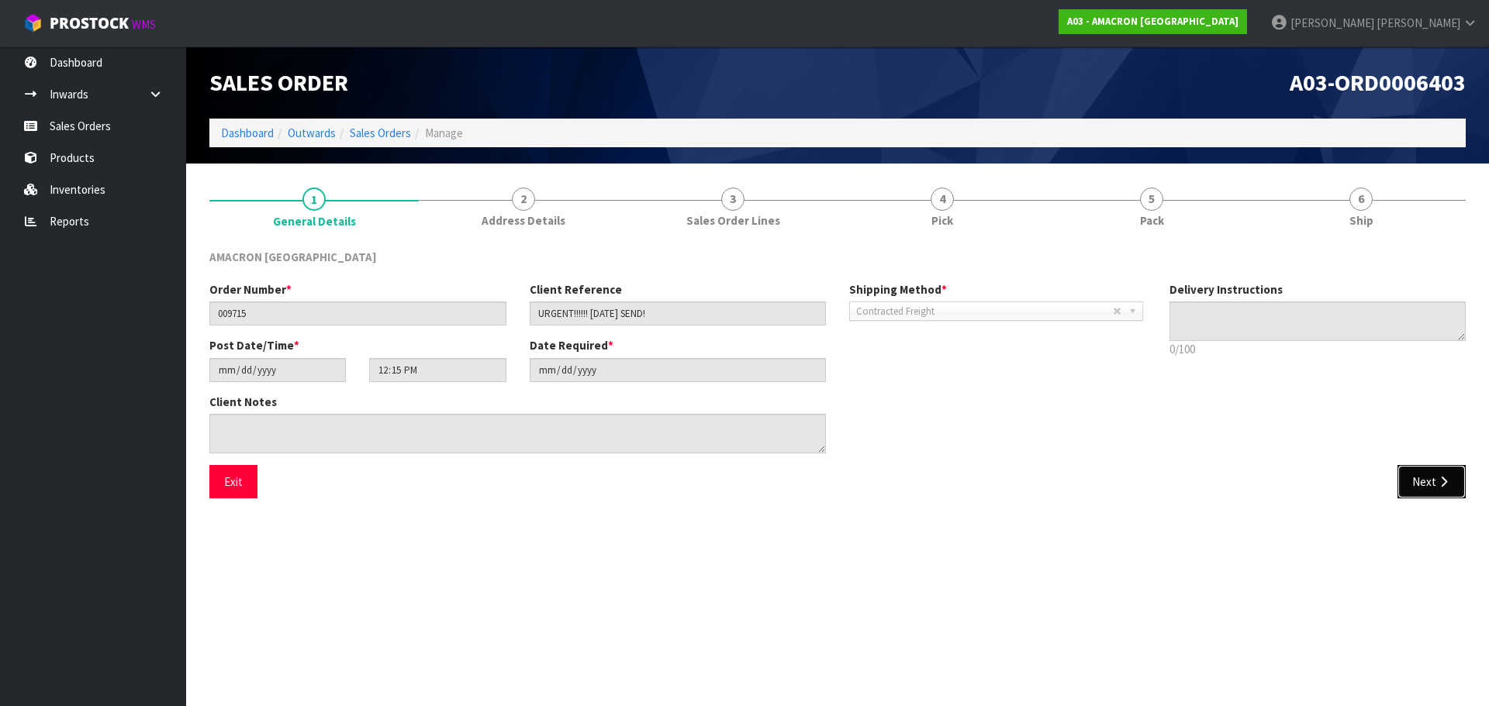
click at [1425, 485] on button "Next" at bounding box center [1431, 481] width 68 height 33
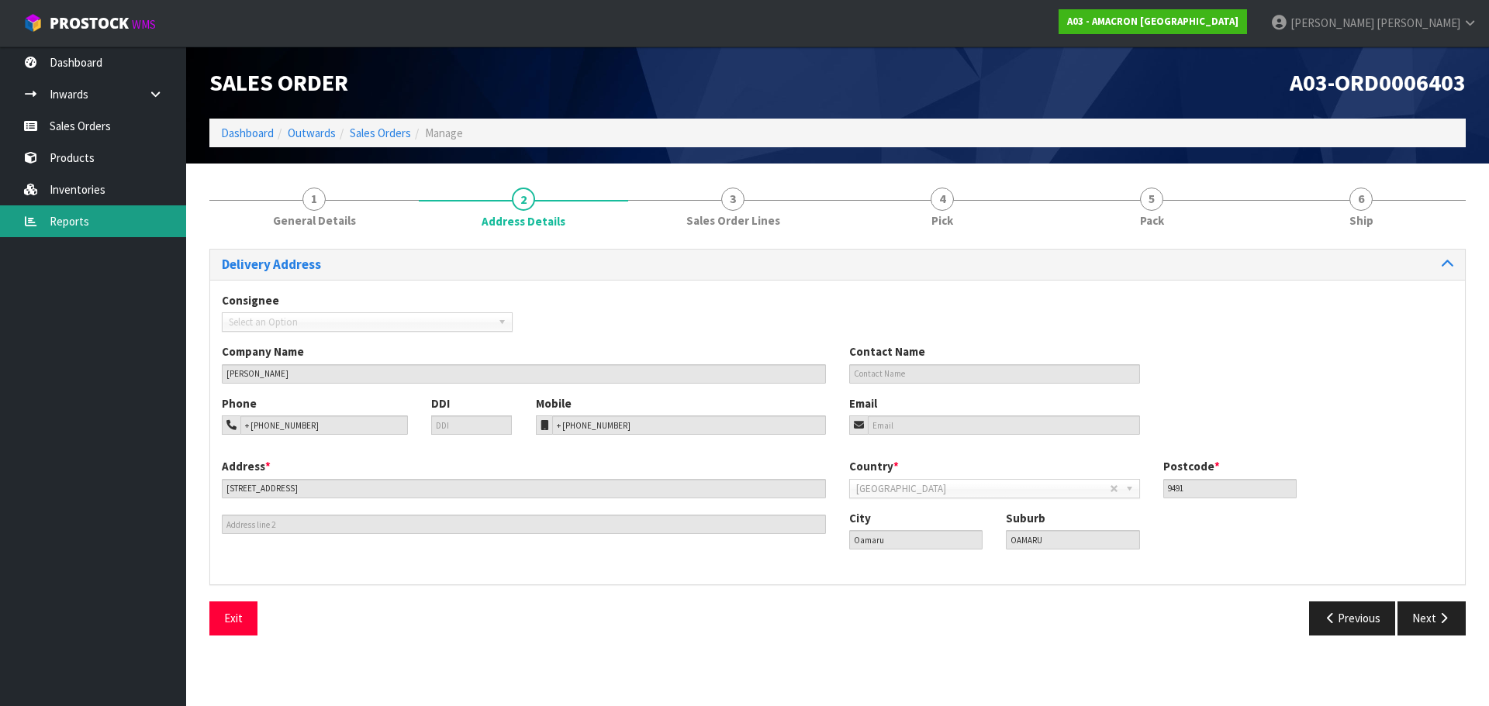
click at [65, 205] on link "Reports" at bounding box center [93, 221] width 186 height 32
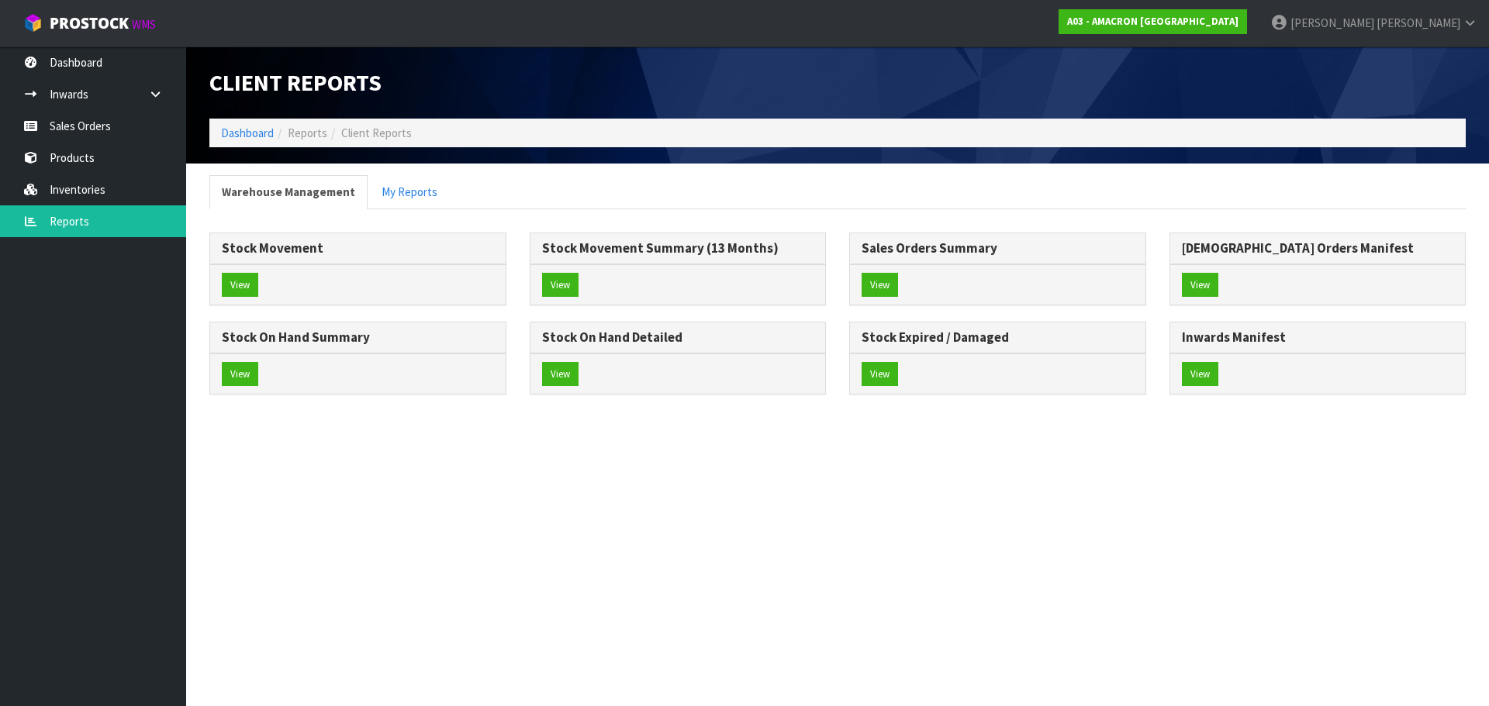
click at [536, 397] on div "Stock On Hand Detailed View" at bounding box center [678, 366] width 320 height 89
click at [558, 378] on button "View" at bounding box center [560, 374] width 36 height 25
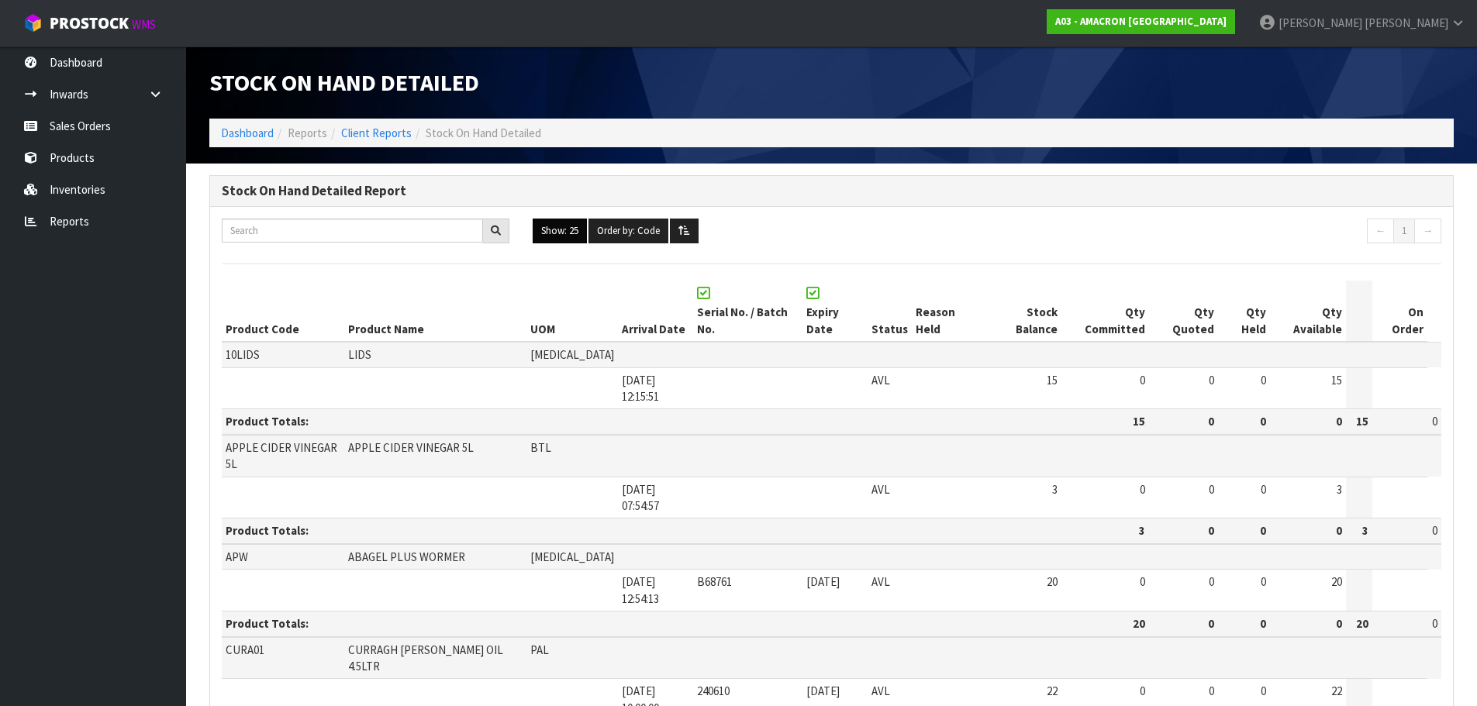
drag, startPoint x: 550, startPoint y: 237, endPoint x: 567, endPoint y: 238, distance: 17.1
click at [553, 237] on button "Show: 25" at bounding box center [560, 231] width 54 height 25
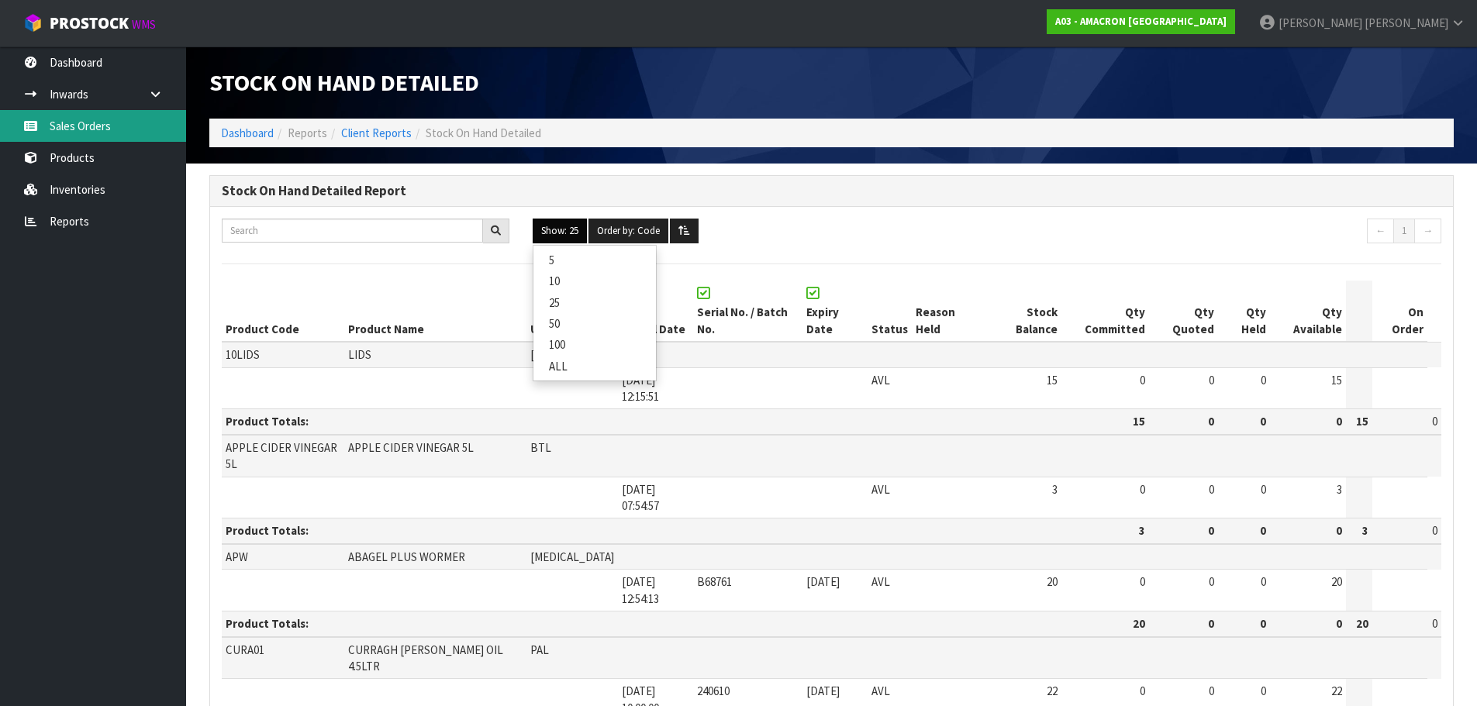
click at [58, 120] on link "Sales Orders" at bounding box center [93, 126] width 186 height 32
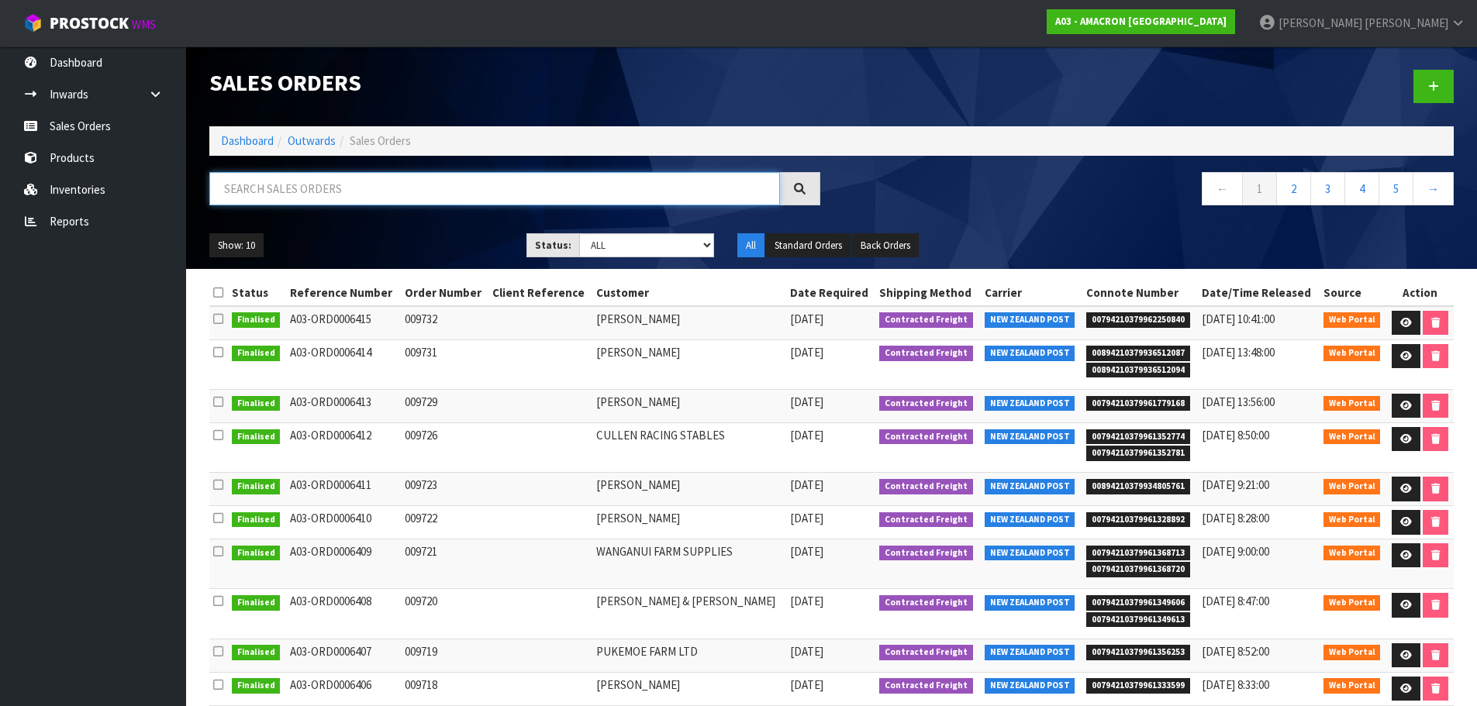
click at [406, 174] on input "text" at bounding box center [494, 188] width 571 height 33
type input "[PERSON_NAME]"
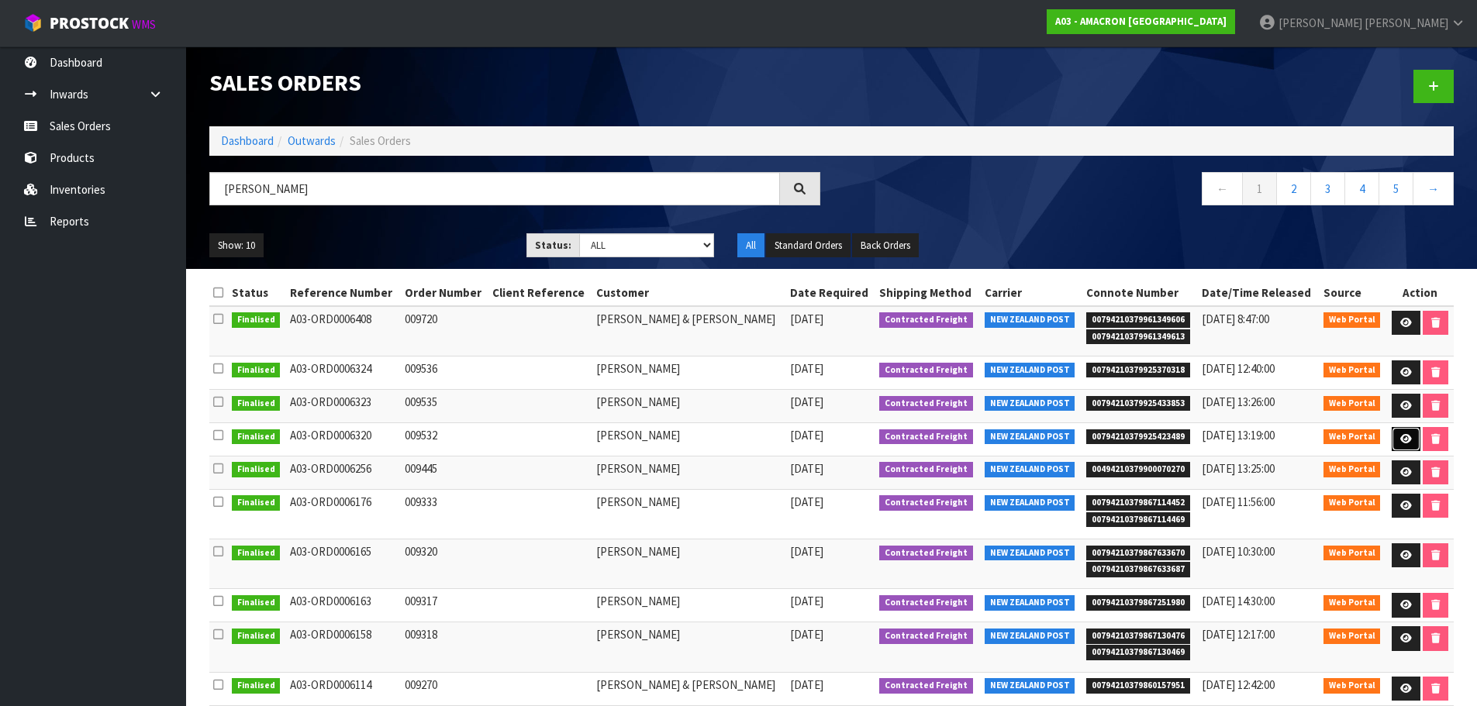
click at [1402, 434] on icon at bounding box center [1406, 439] width 12 height 10
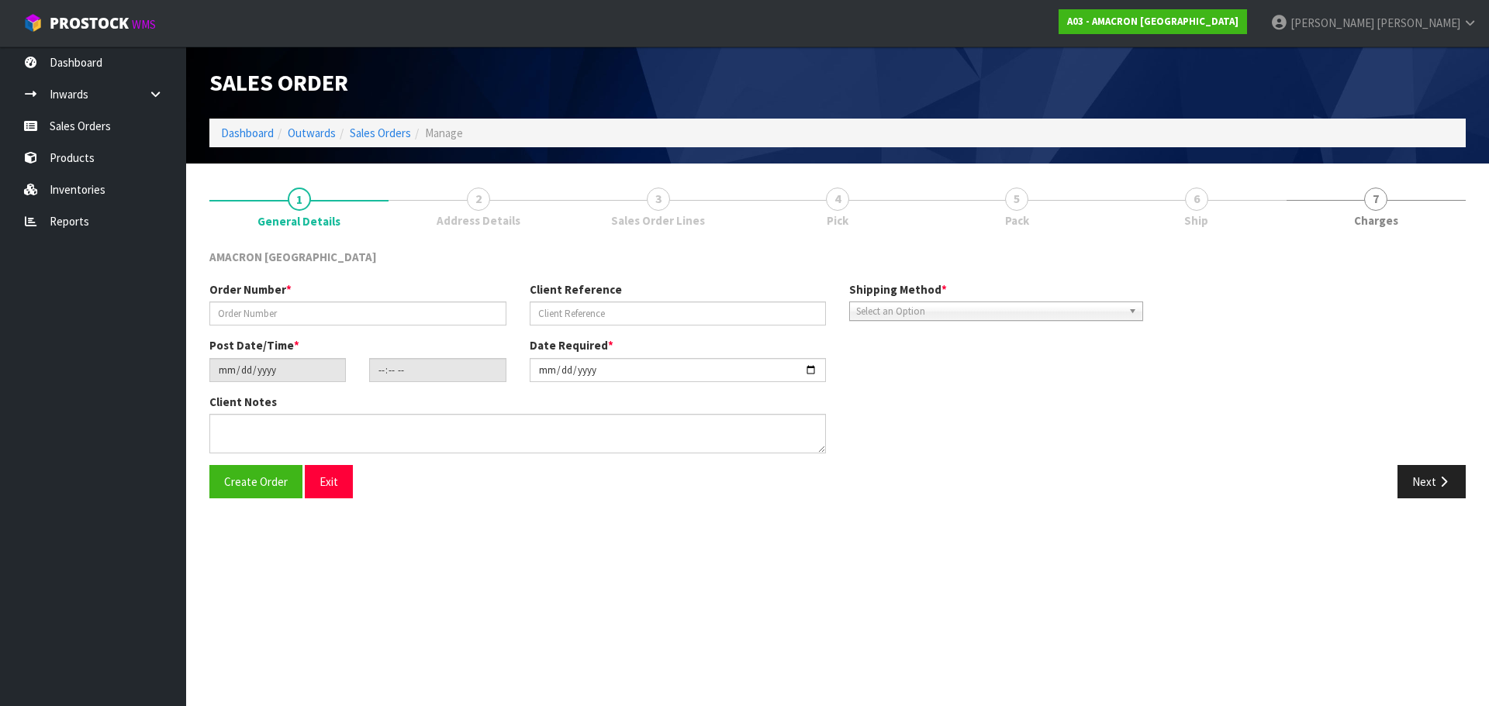
type input "009532"
type input "[DATE]"
type input "09:48:00.000"
type input "[DATE]"
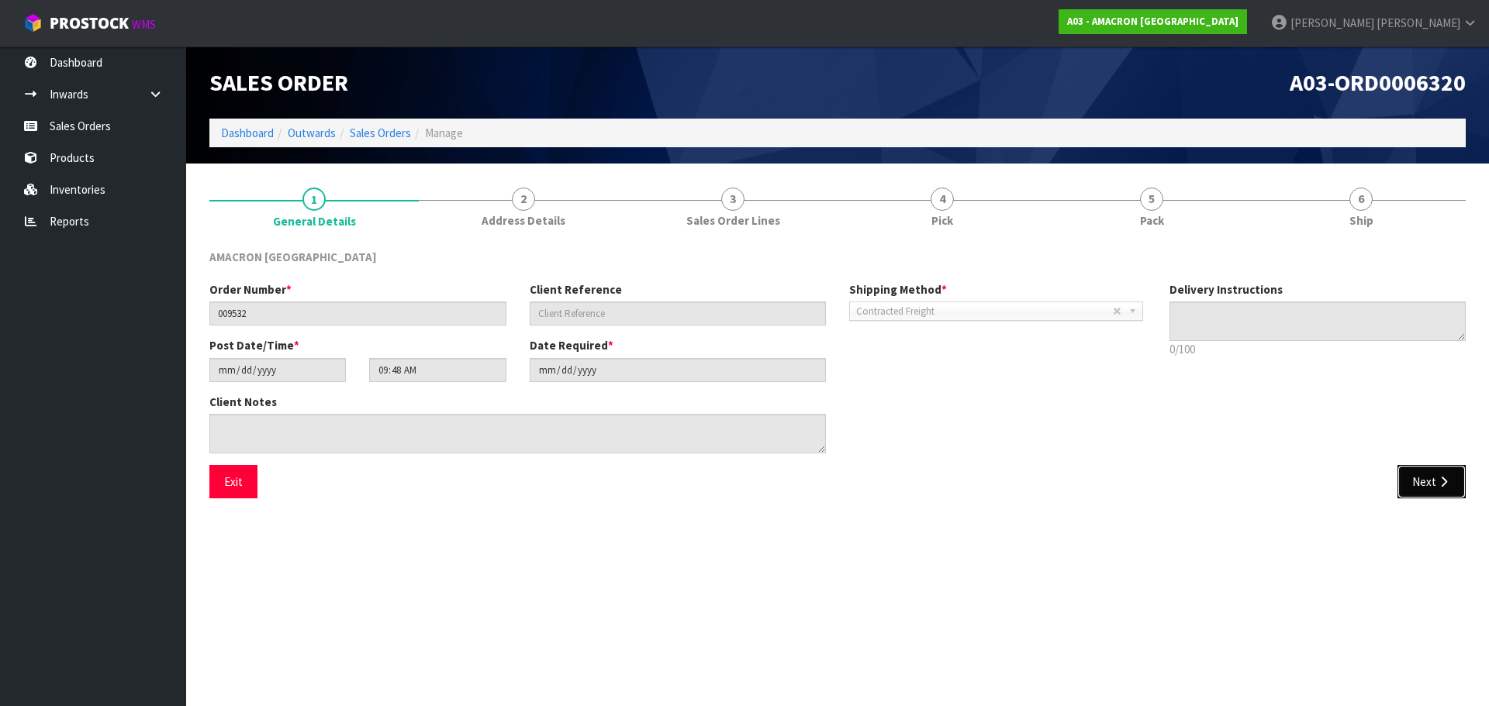
click at [1419, 495] on button "Next" at bounding box center [1431, 481] width 68 height 33
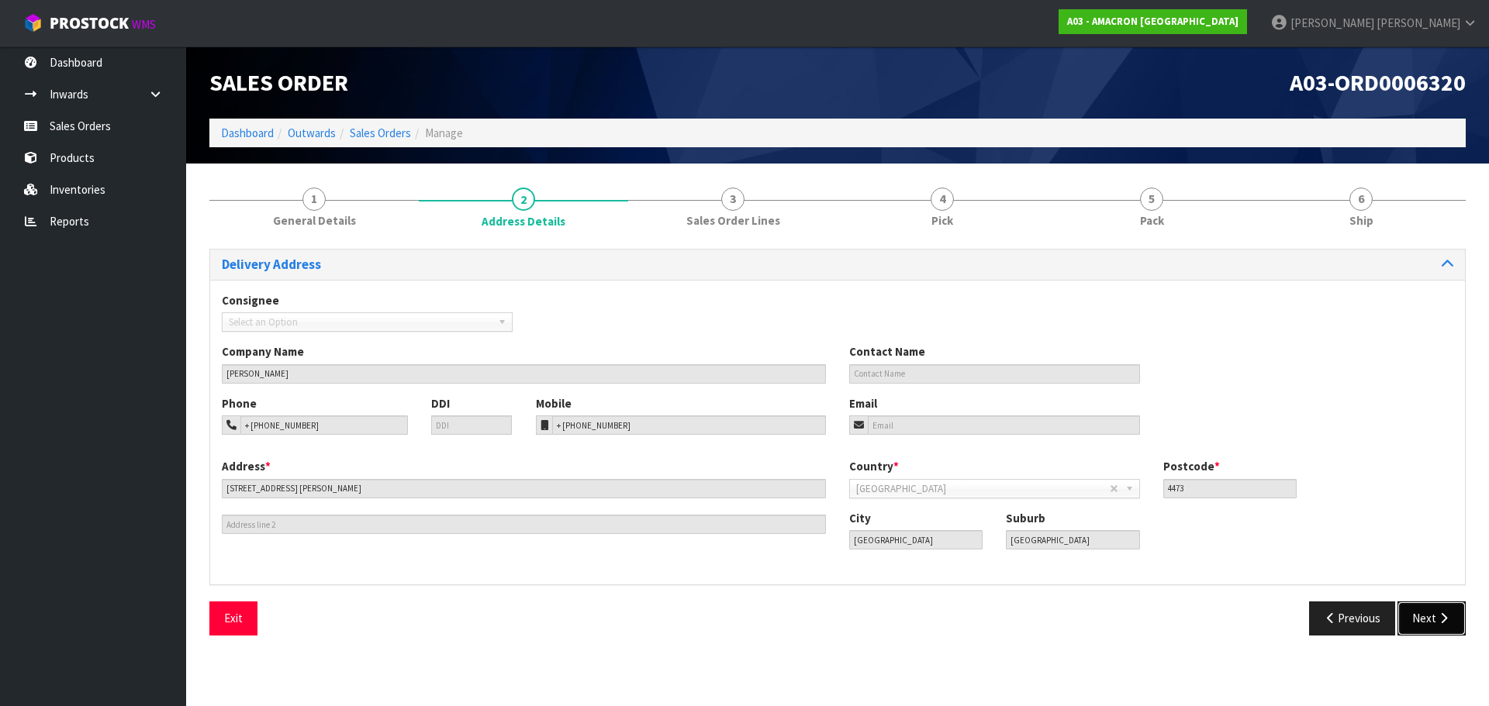
click at [1443, 618] on icon "button" at bounding box center [1443, 619] width 15 height 12
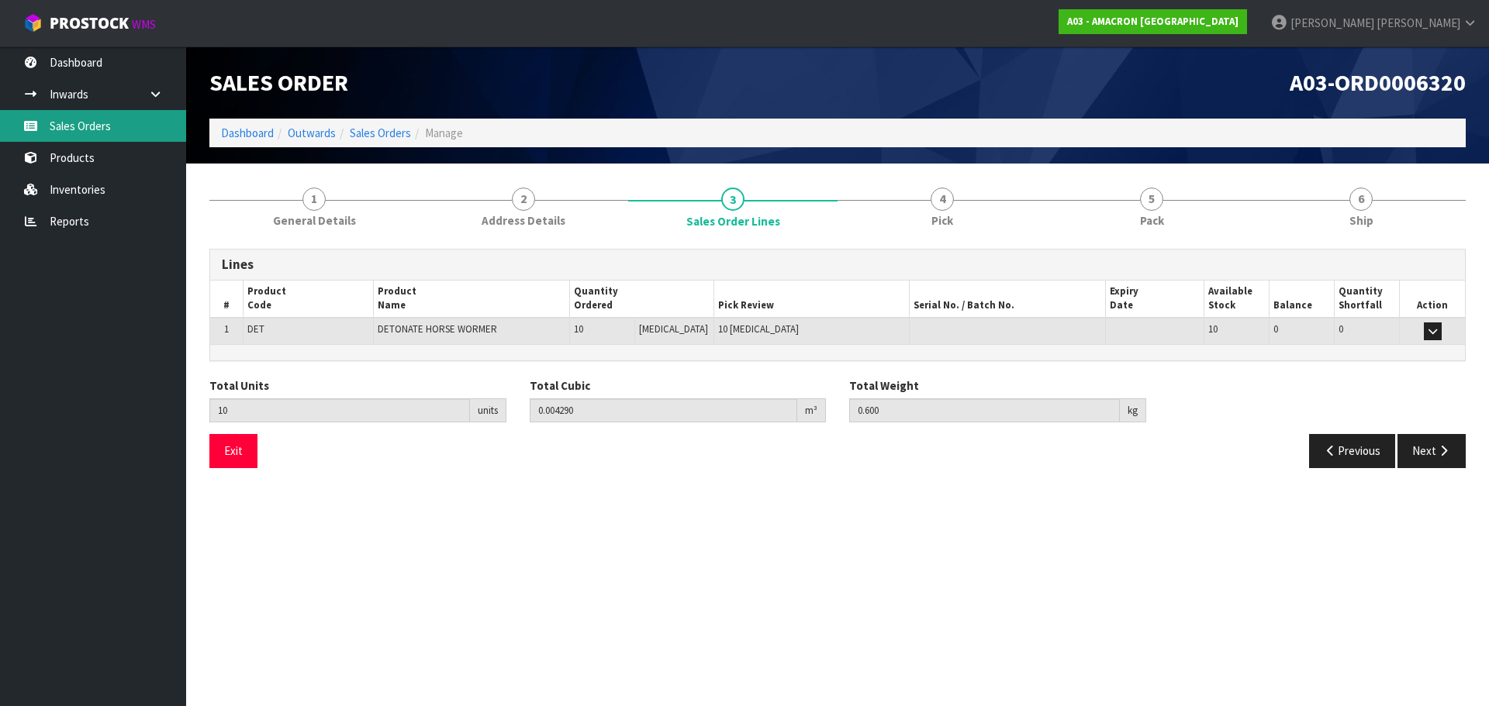
click at [59, 119] on link "Sales Orders" at bounding box center [93, 126] width 186 height 32
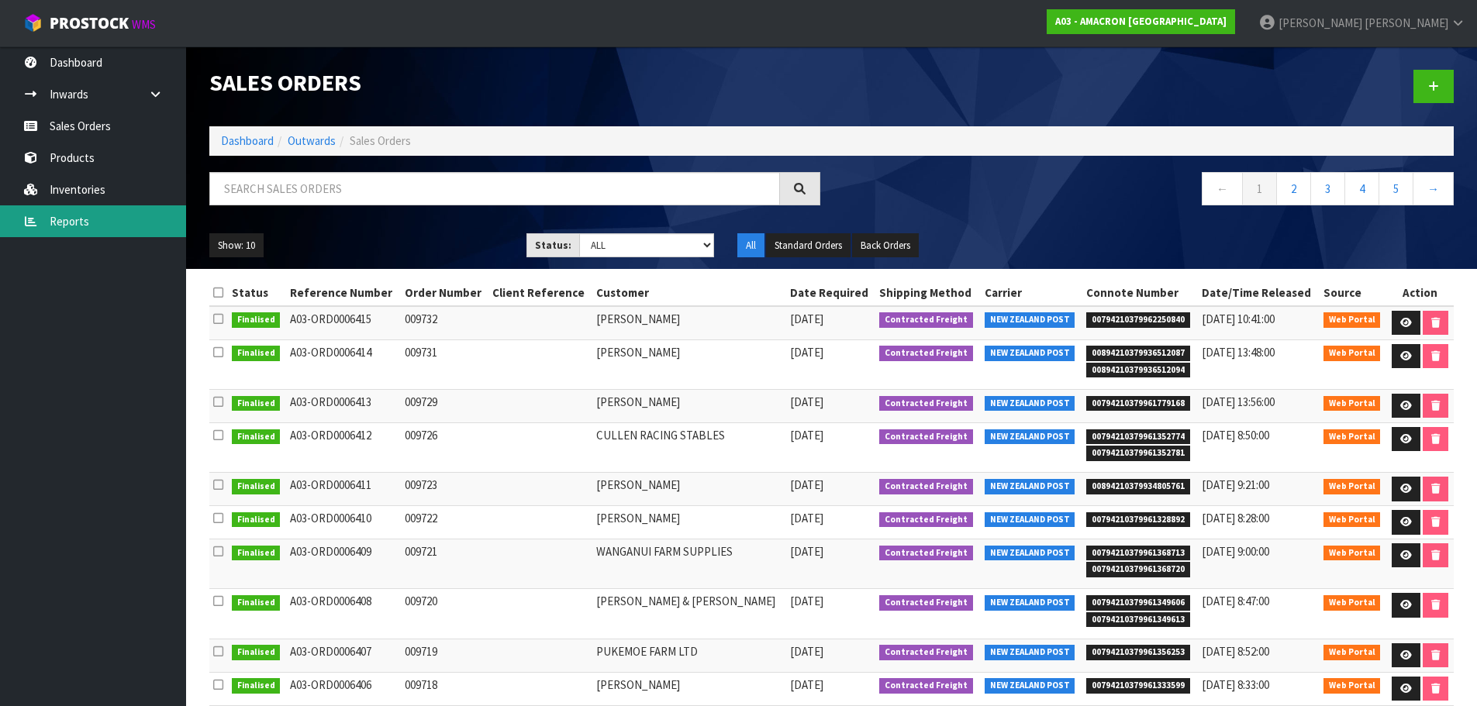
click at [70, 223] on link "Reports" at bounding box center [93, 221] width 186 height 32
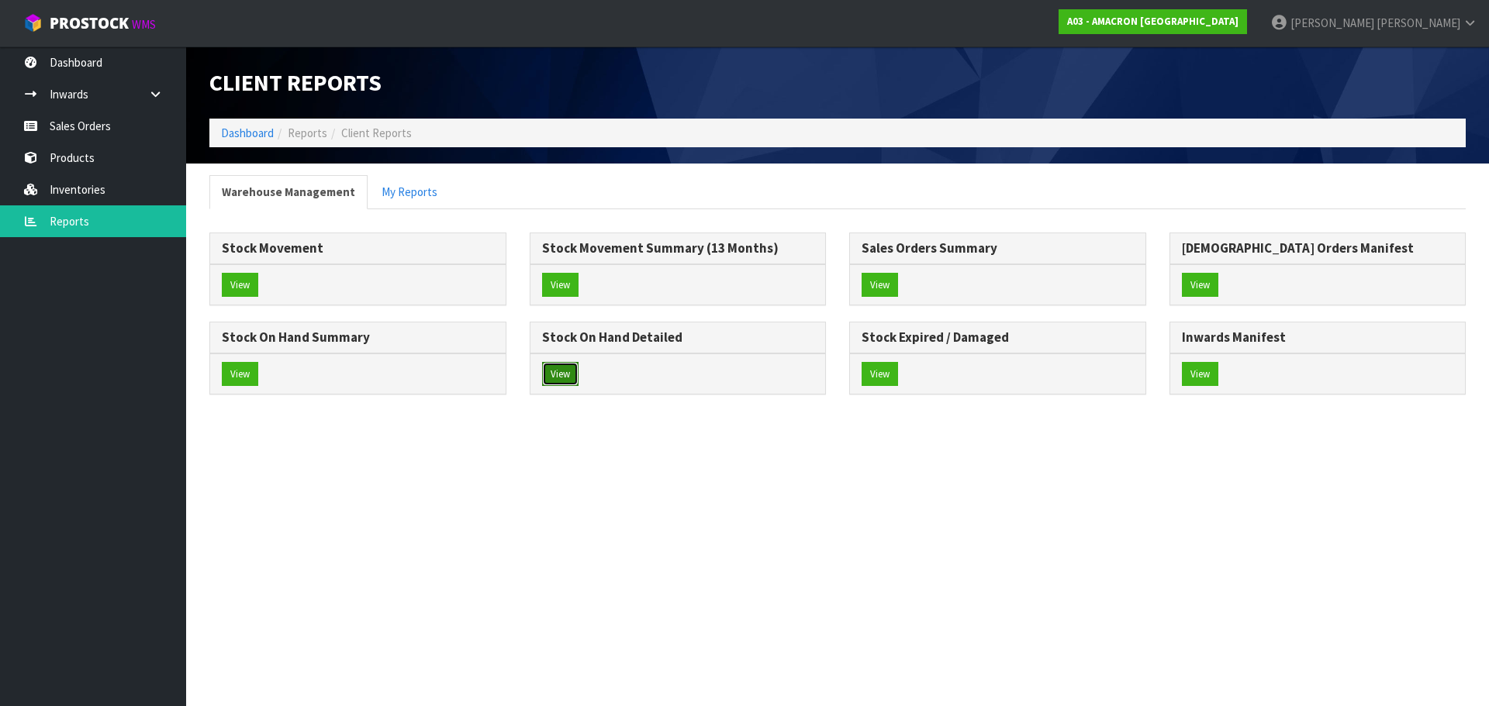
click at [576, 379] on button "View" at bounding box center [560, 374] width 36 height 25
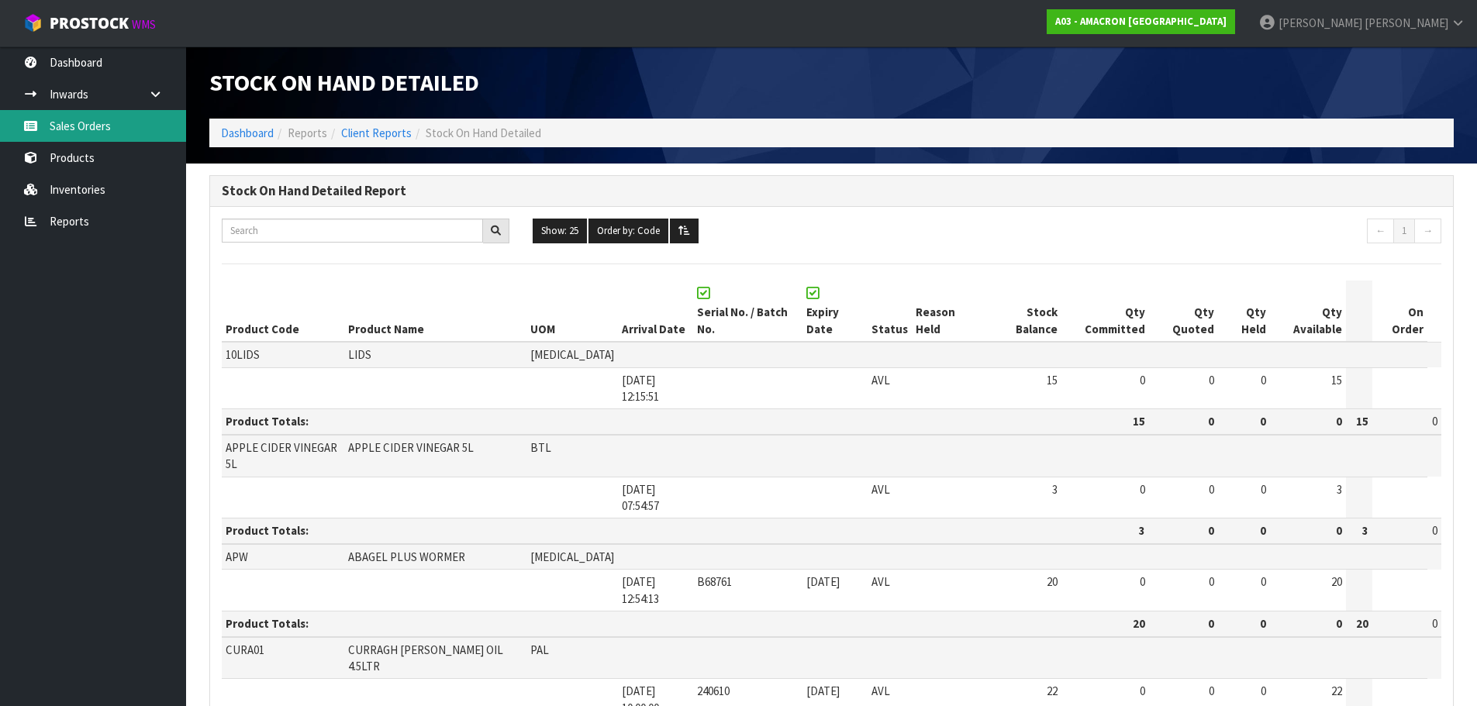
click at [95, 135] on link "Sales Orders" at bounding box center [93, 126] width 186 height 32
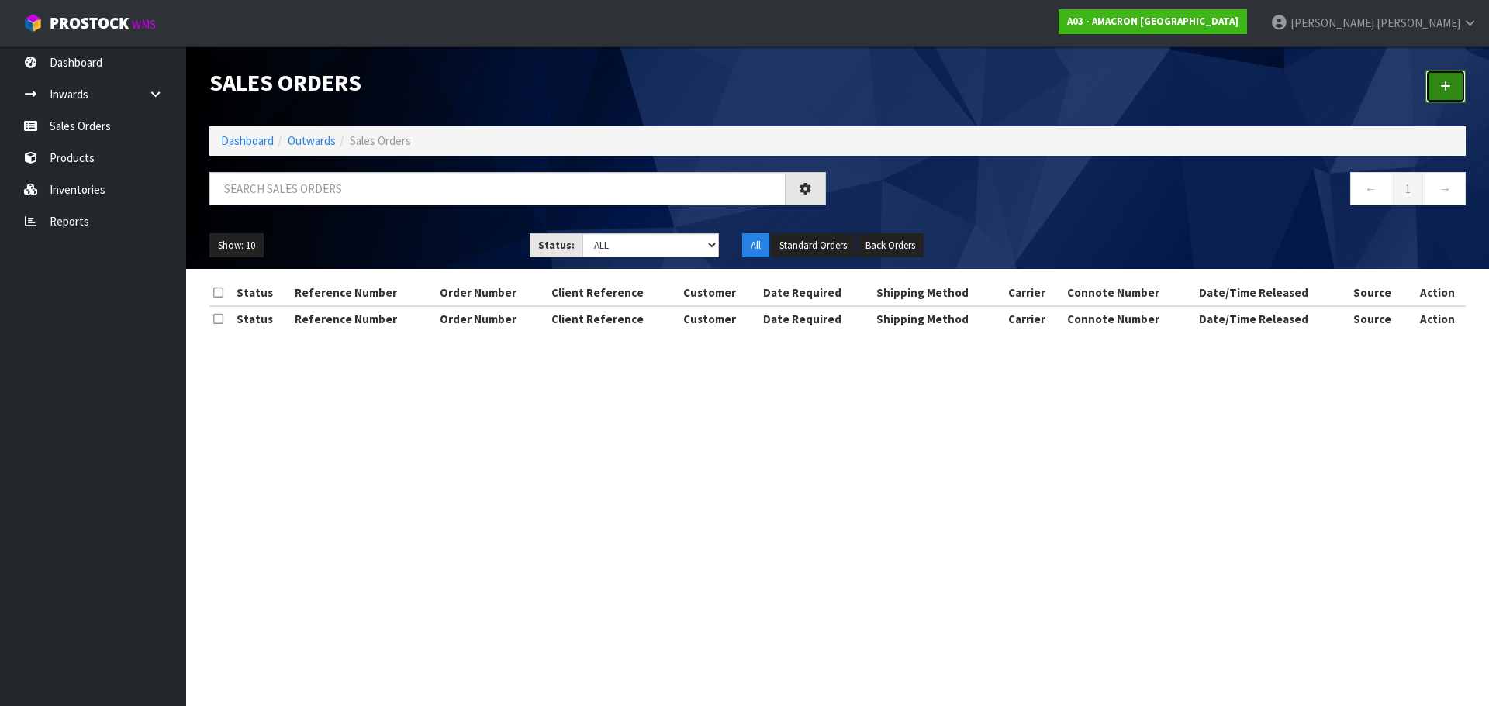
click at [1461, 88] on div at bounding box center [1157, 87] width 640 height 80
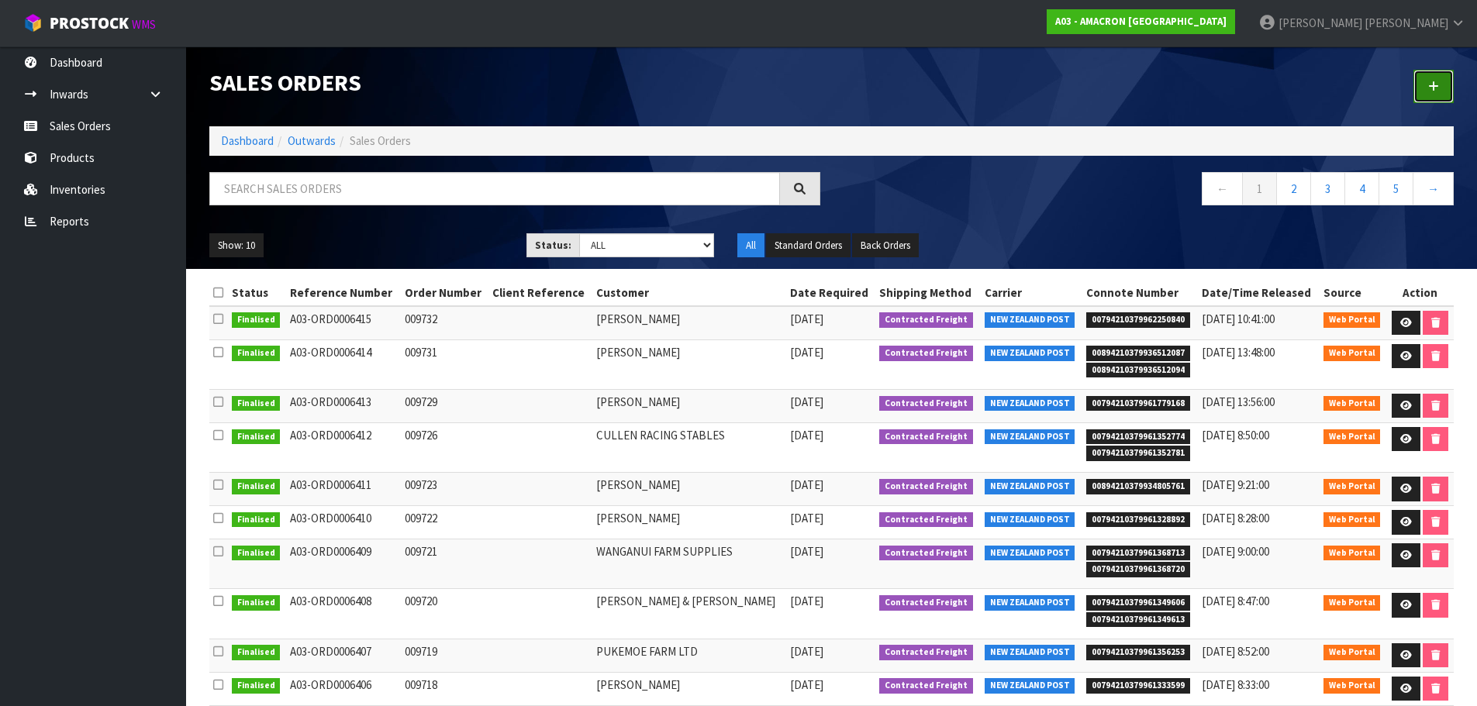
click at [1423, 77] on link at bounding box center [1434, 86] width 40 height 33
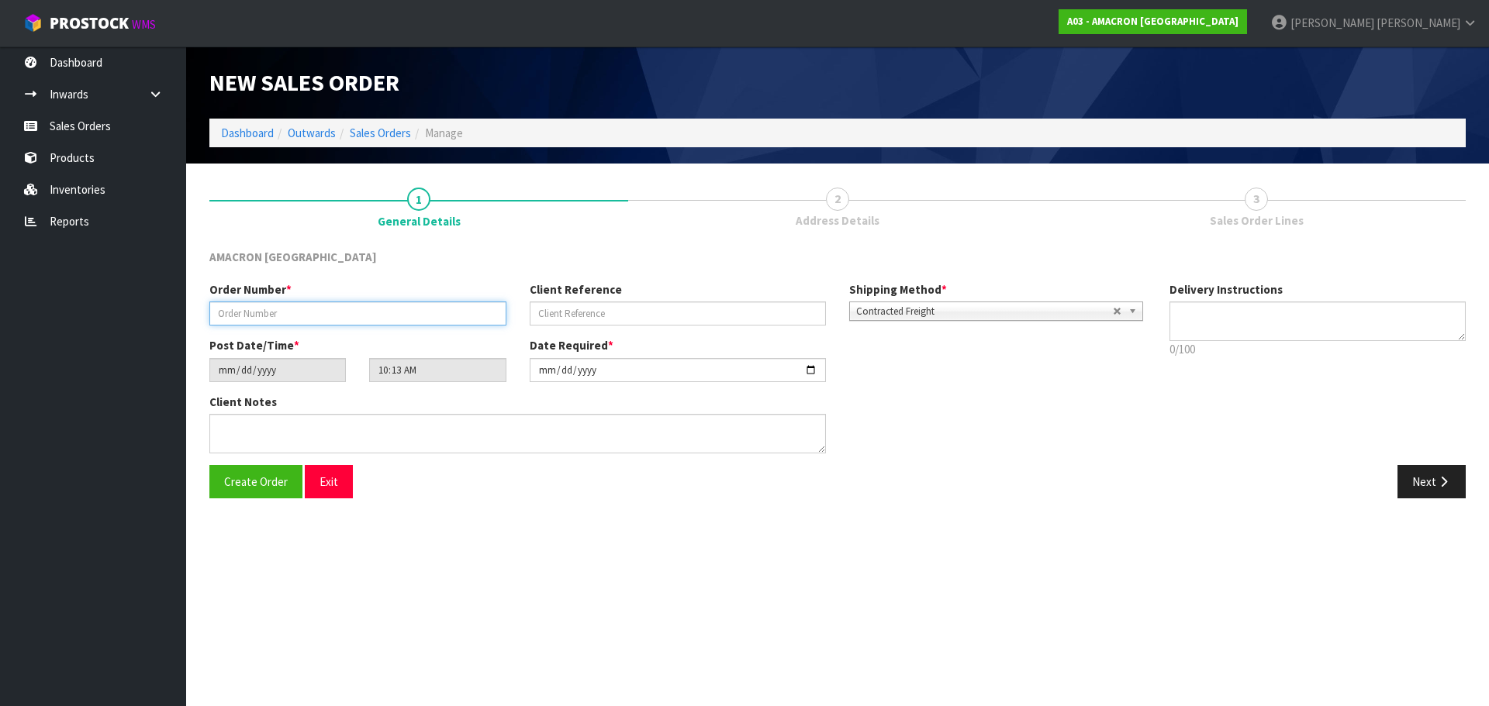
click at [306, 306] on input "text" at bounding box center [357, 314] width 297 height 24
type input "009734"
click at [1438, 475] on button "Next" at bounding box center [1431, 481] width 68 height 33
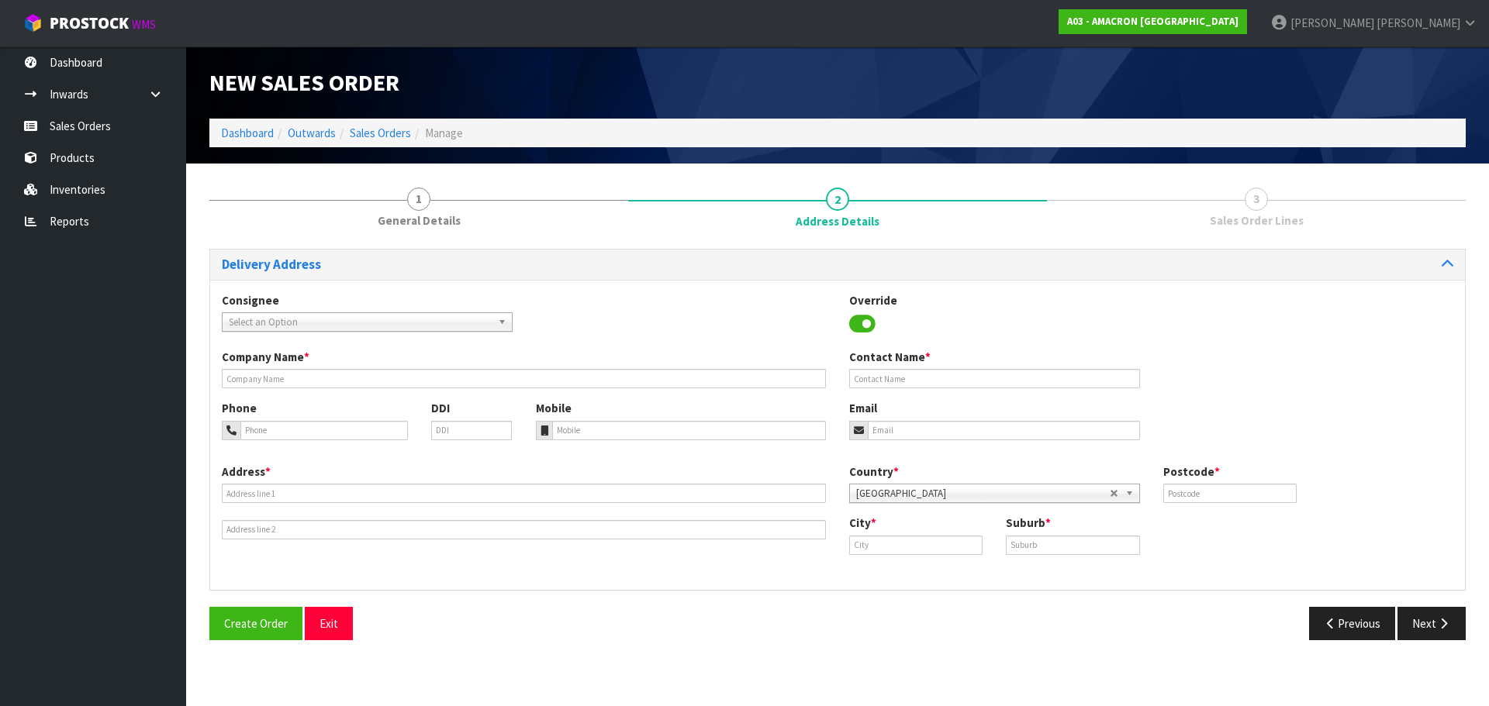
click at [220, 388] on div "Company Name *" at bounding box center [523, 369] width 627 height 40
click at [230, 387] on input "text" at bounding box center [524, 378] width 604 height 19
click at [343, 390] on div "Company Name * Contact Name *" at bounding box center [837, 374] width 1255 height 51
drag, startPoint x: 343, startPoint y: 381, endPoint x: 361, endPoint y: 389, distance: 19.4
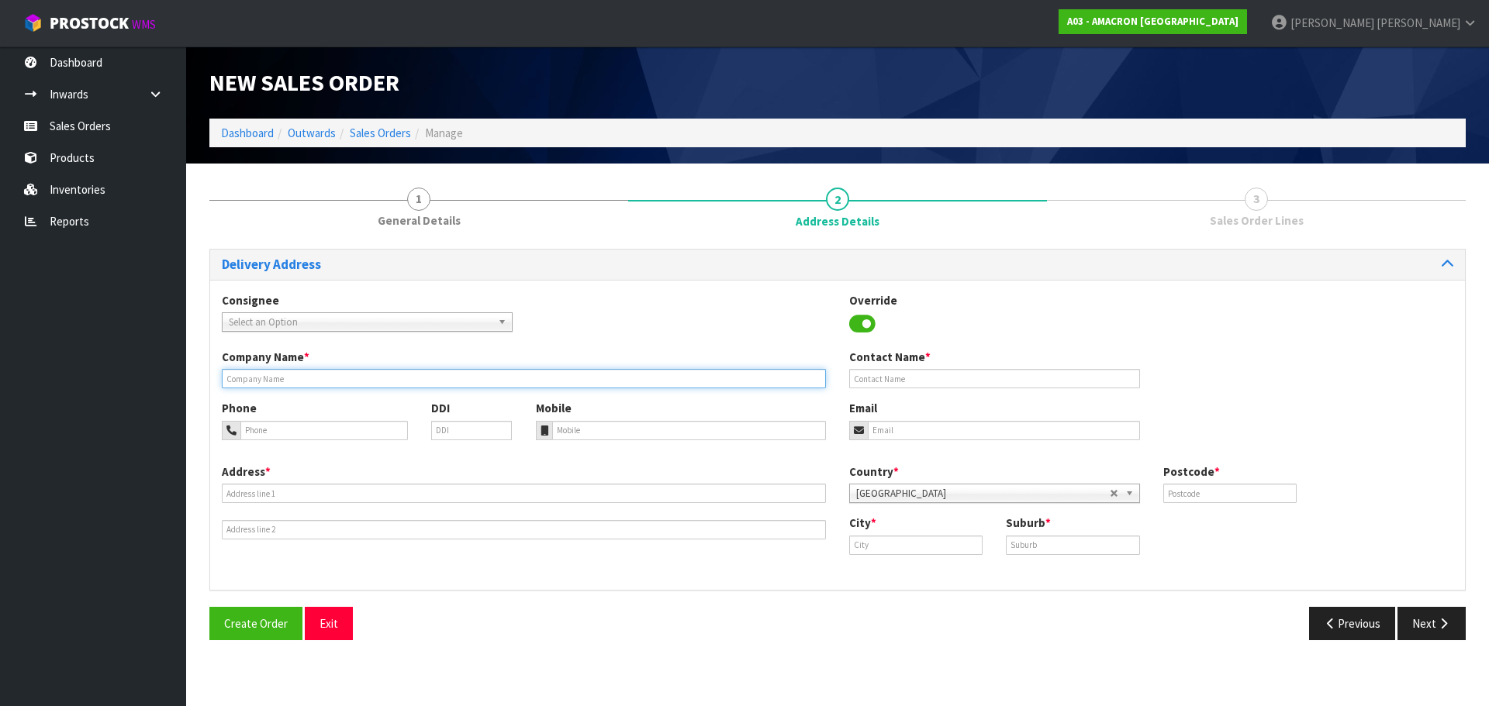
click at [343, 381] on input "text" at bounding box center [524, 378] width 604 height 19
paste input "[PERSON_NAME]"
type input "[PERSON_NAME]"
click at [330, 503] on div "Address *" at bounding box center [523, 502] width 627 height 76
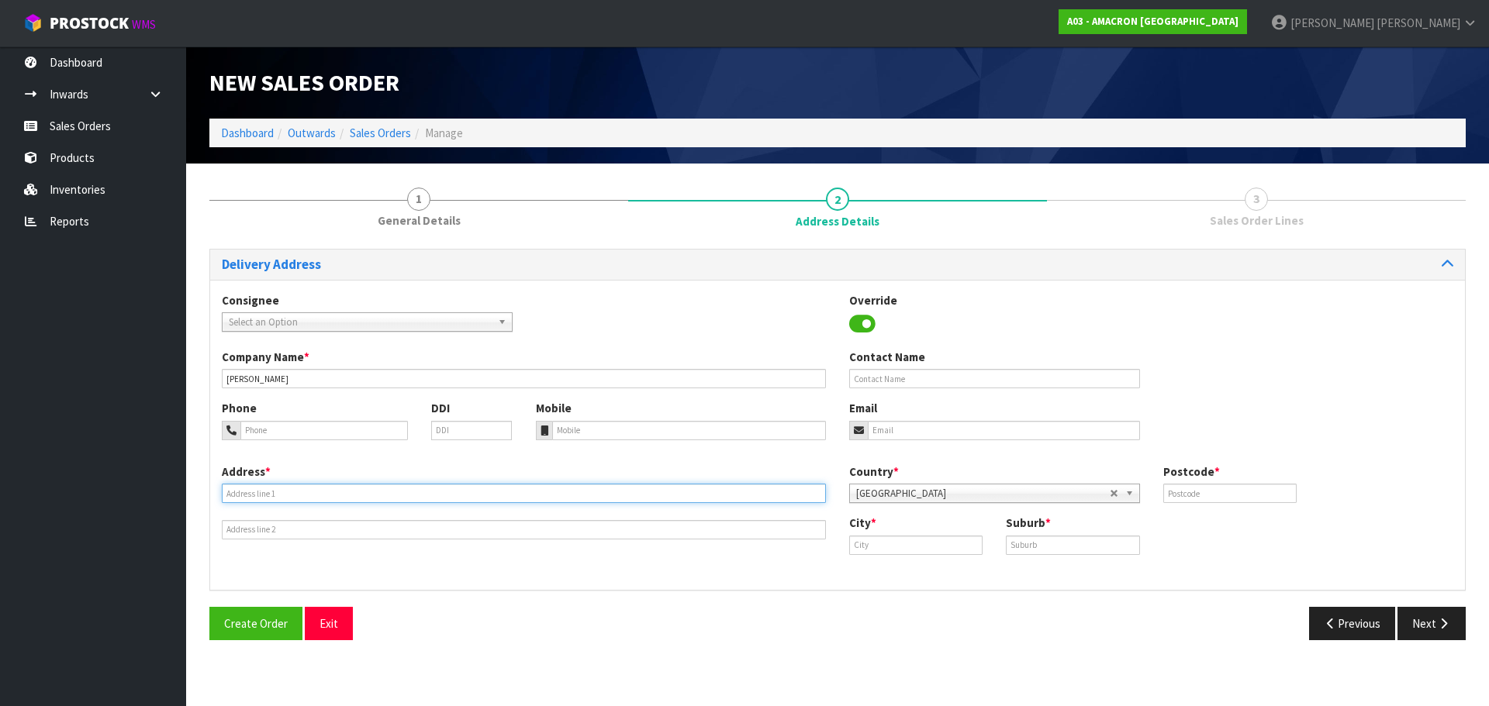
click at [337, 499] on input "text" at bounding box center [524, 493] width 604 height 19
paste input "[STREET_ADDRESS]"
type input "[STREET_ADDRESS]"
click at [886, 543] on input "text" at bounding box center [915, 545] width 133 height 19
paste input "Waverley"
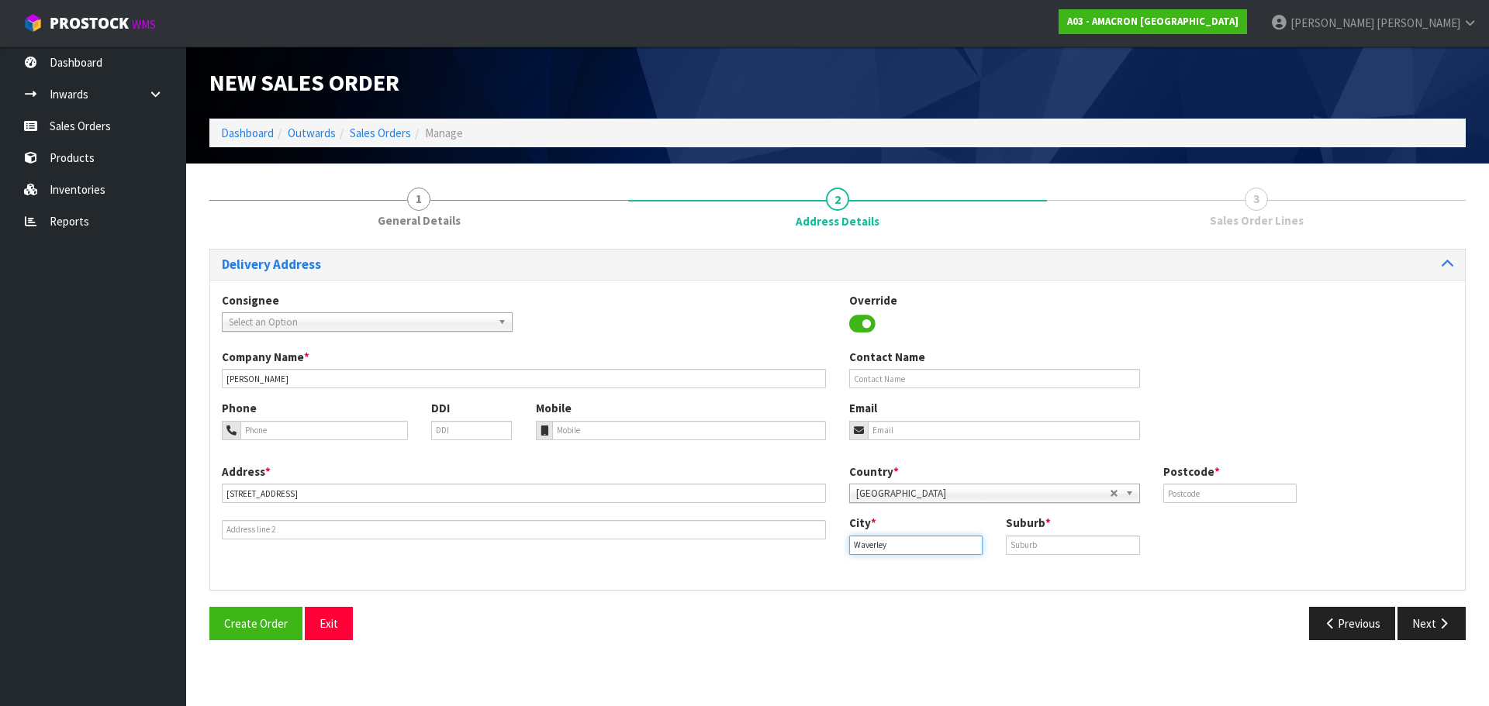
type input "Waverley"
click at [1044, 554] on input "text" at bounding box center [1072, 545] width 133 height 19
paste input "WAVERLEY"
type input "WAVERLEY"
click at [1210, 490] on input "text" at bounding box center [1229, 493] width 133 height 19
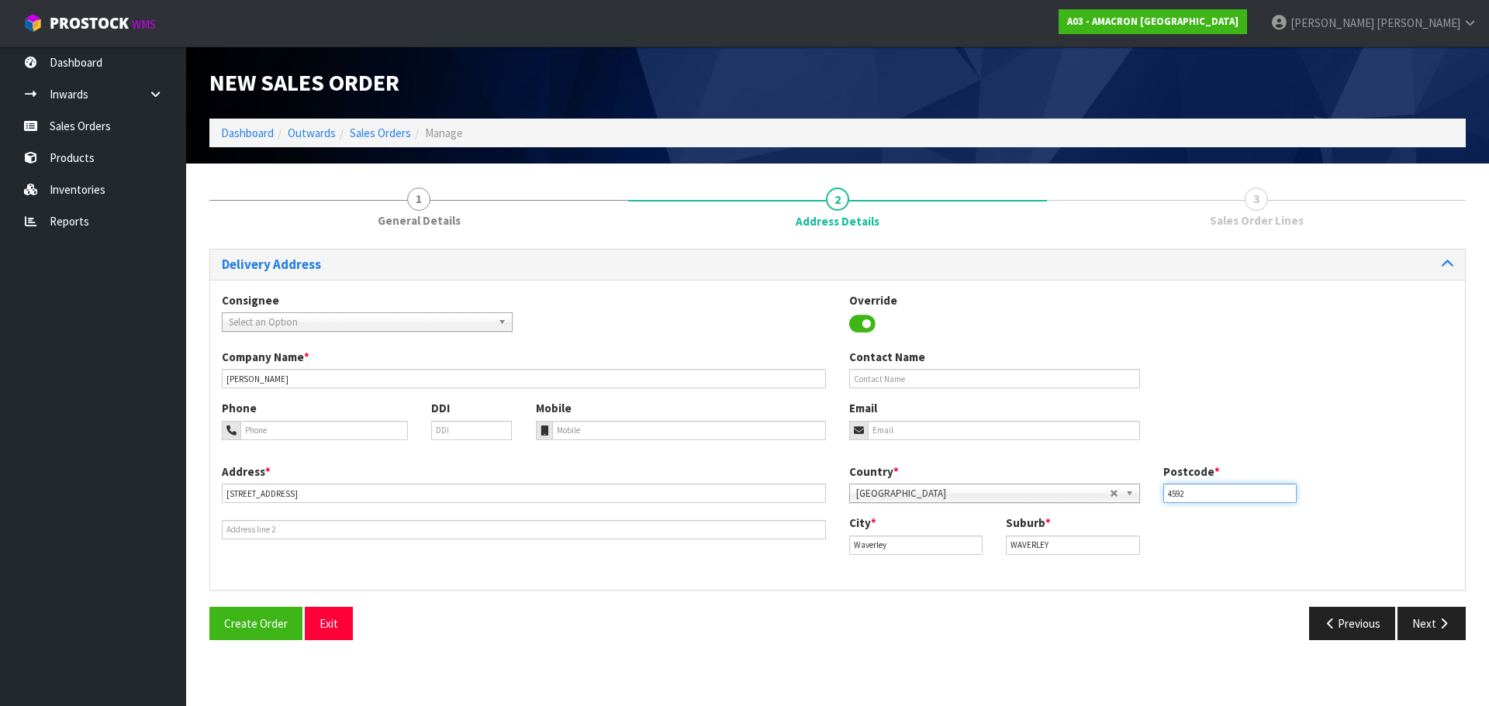
type input "4592"
click at [305, 443] on div "Phone DDI" at bounding box center [367, 425] width 314 height 51
click at [310, 426] on input "tel" at bounding box center [323, 430] width 167 height 19
paste input "+ [PHONE_NUMBER]"
type input "+ [PHONE_NUMBER]"
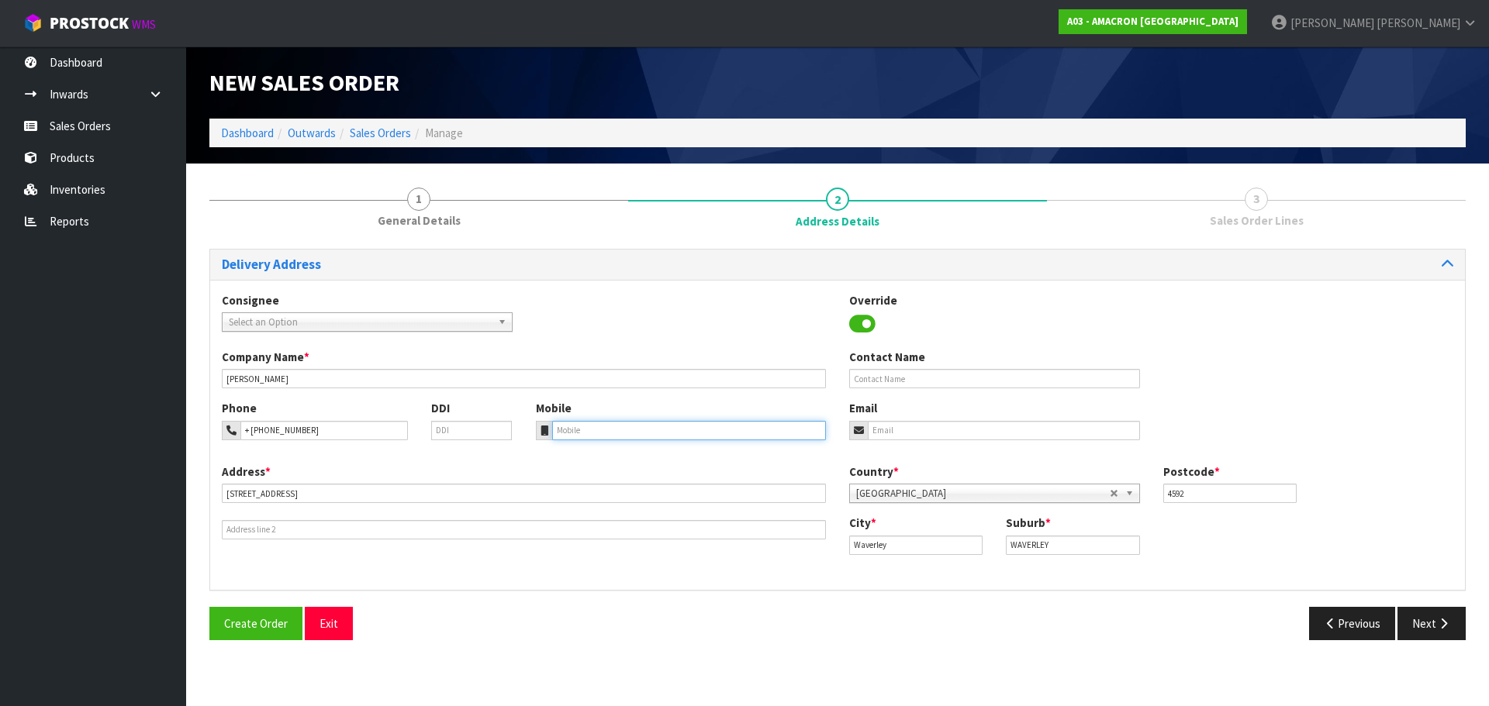
click at [612, 435] on input "tel" at bounding box center [689, 430] width 274 height 19
paste input "+ [PHONE_NUMBER]"
type input "+ [PHONE_NUMBER]"
click at [1454, 624] on button "Next" at bounding box center [1431, 623] width 68 height 33
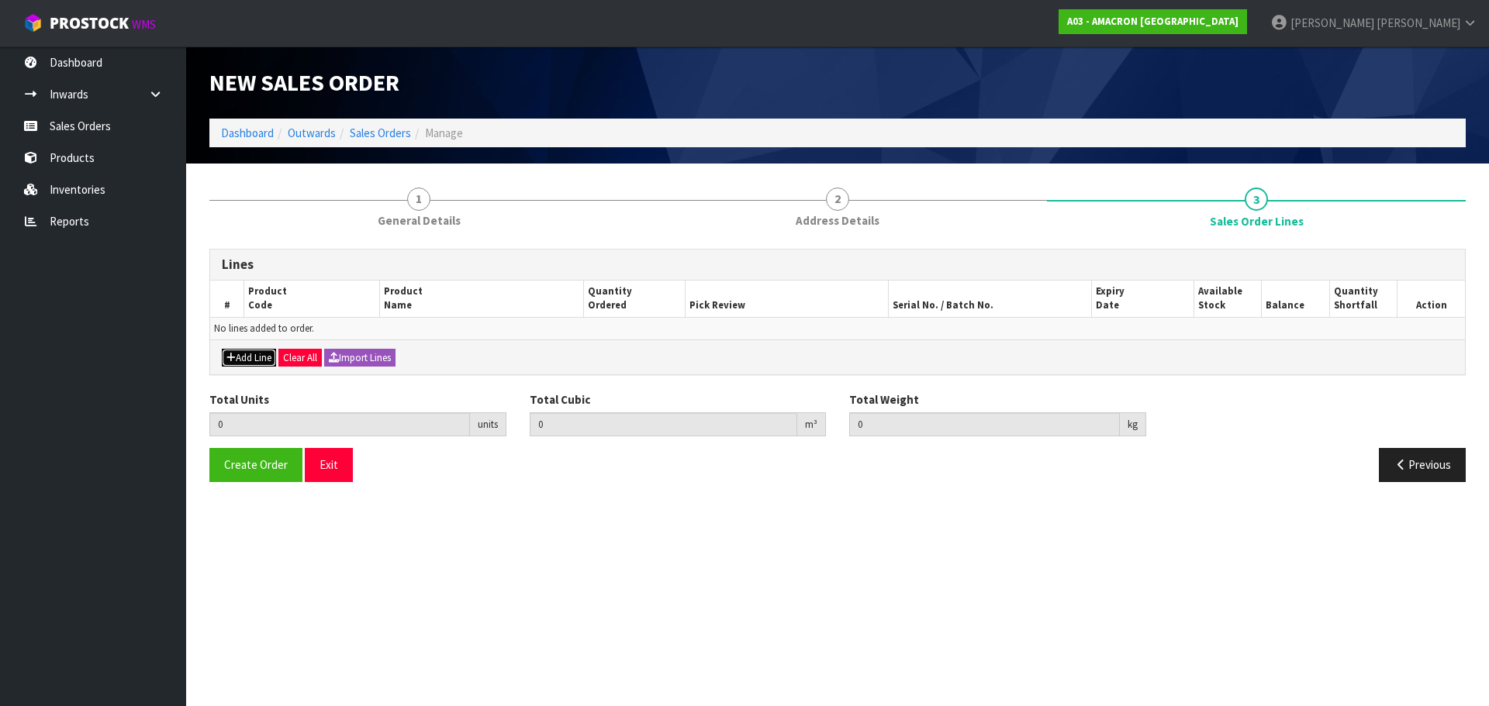
drag, startPoint x: 240, startPoint y: 358, endPoint x: 268, endPoint y: 355, distance: 27.3
click at [241, 358] on button "Add Line" at bounding box center [249, 358] width 54 height 19
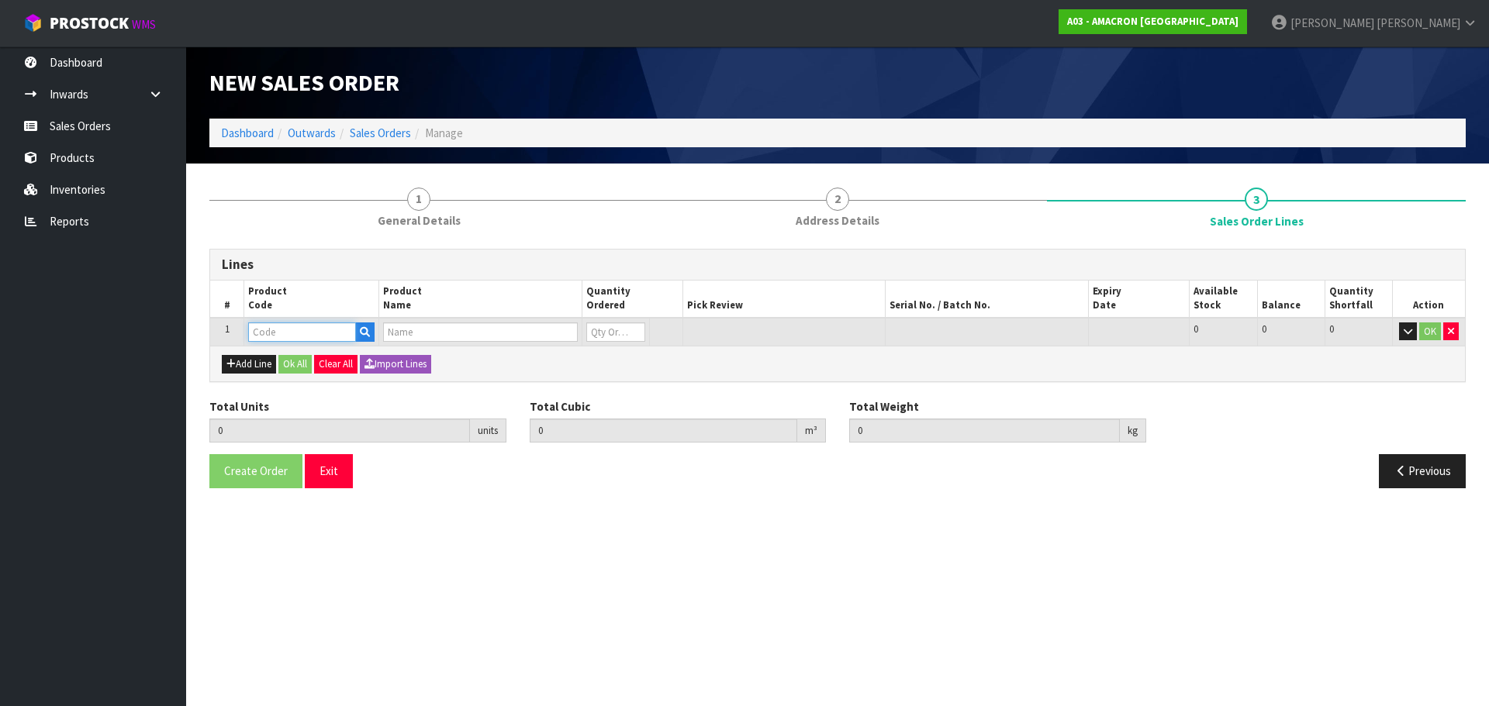
click at [290, 338] on input "text" at bounding box center [302, 332] width 108 height 19
type input "PVRS"
click at [305, 361] on link "PVRS 5" at bounding box center [310, 358] width 123 height 21
type input "PVRS5"
type input "0.000000"
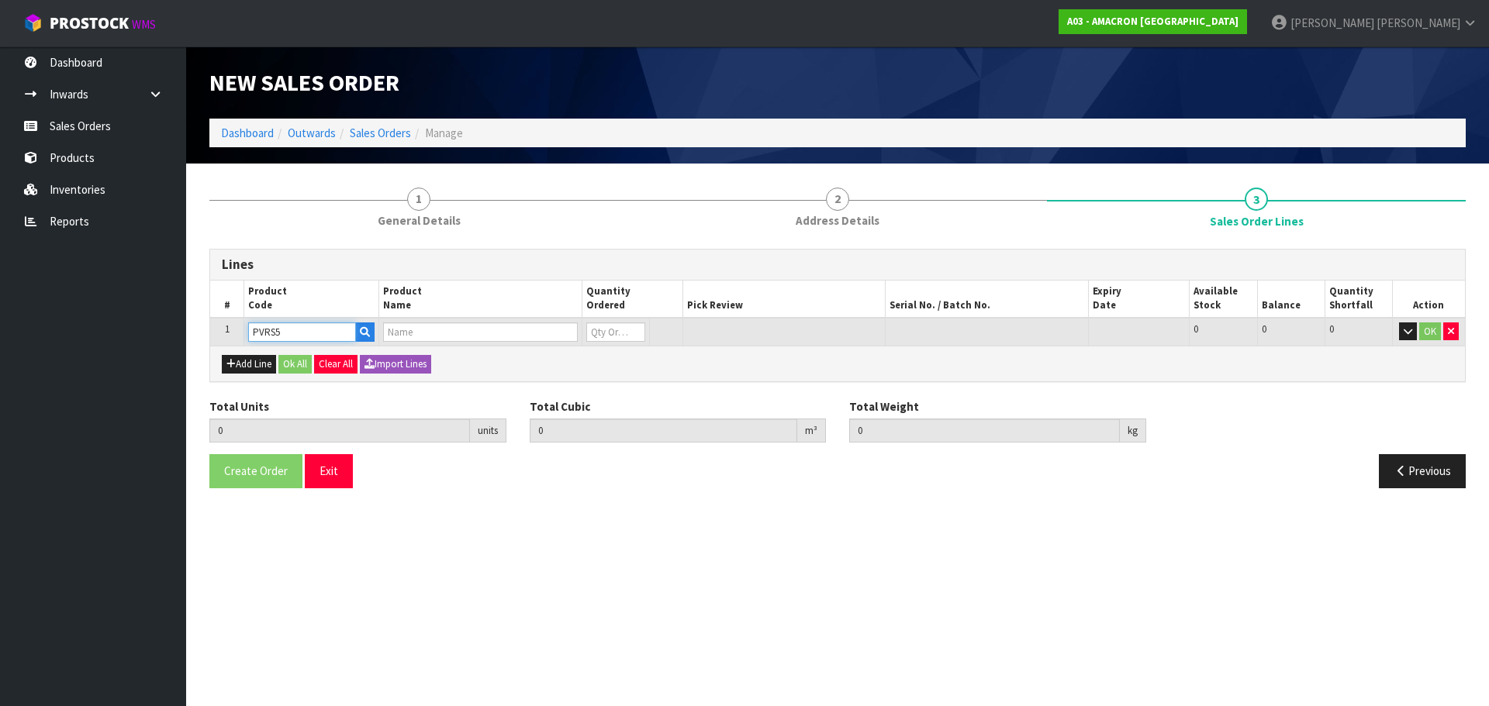
type input "0.000"
type input "PLUSVITAL RACING SYRUP 5L"
type input "0"
drag, startPoint x: 605, startPoint y: 330, endPoint x: 615, endPoint y: 297, distance: 34.1
click at [606, 330] on input "0" at bounding box center [615, 332] width 59 height 19
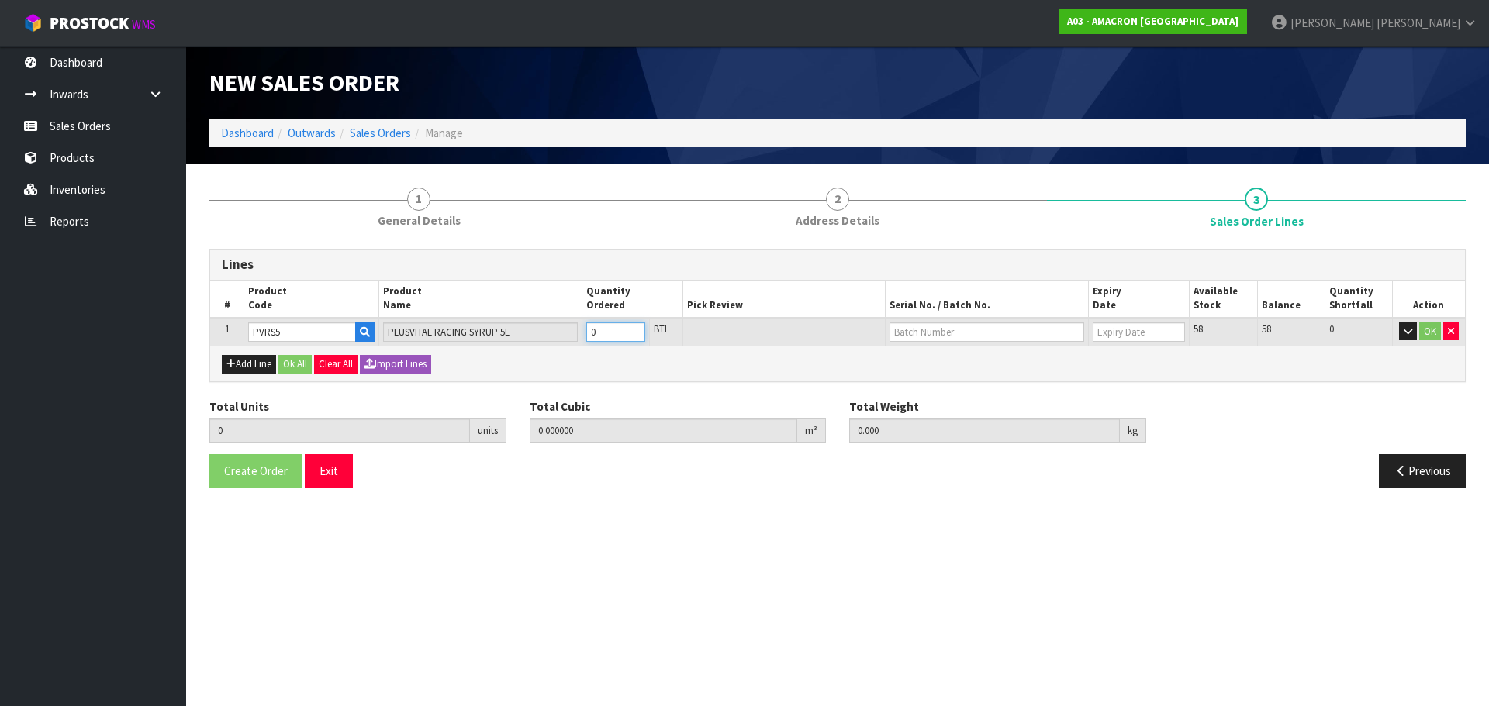
type input "0"
type input "2"
type input "0.01914"
type input "13"
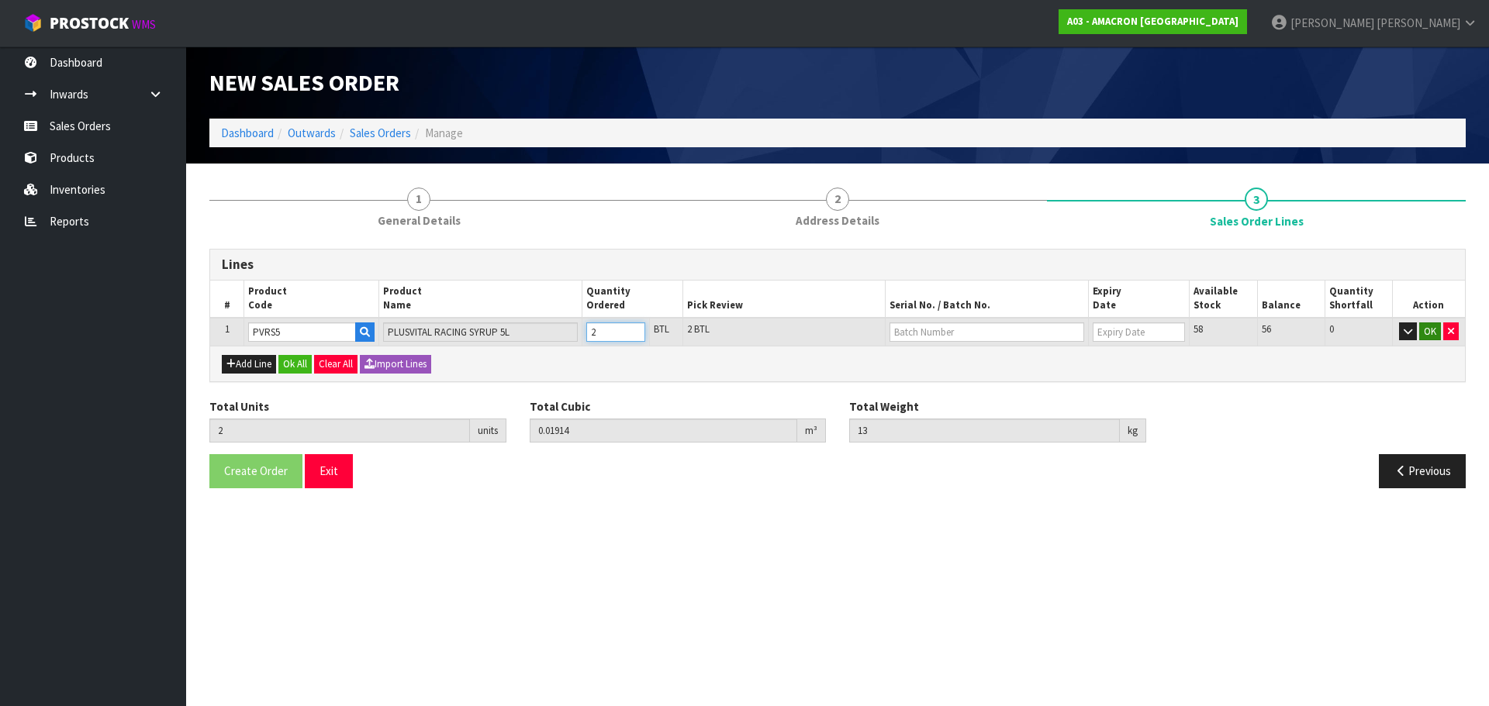
type input "2"
click at [1428, 339] on button "OK" at bounding box center [1430, 332] width 22 height 19
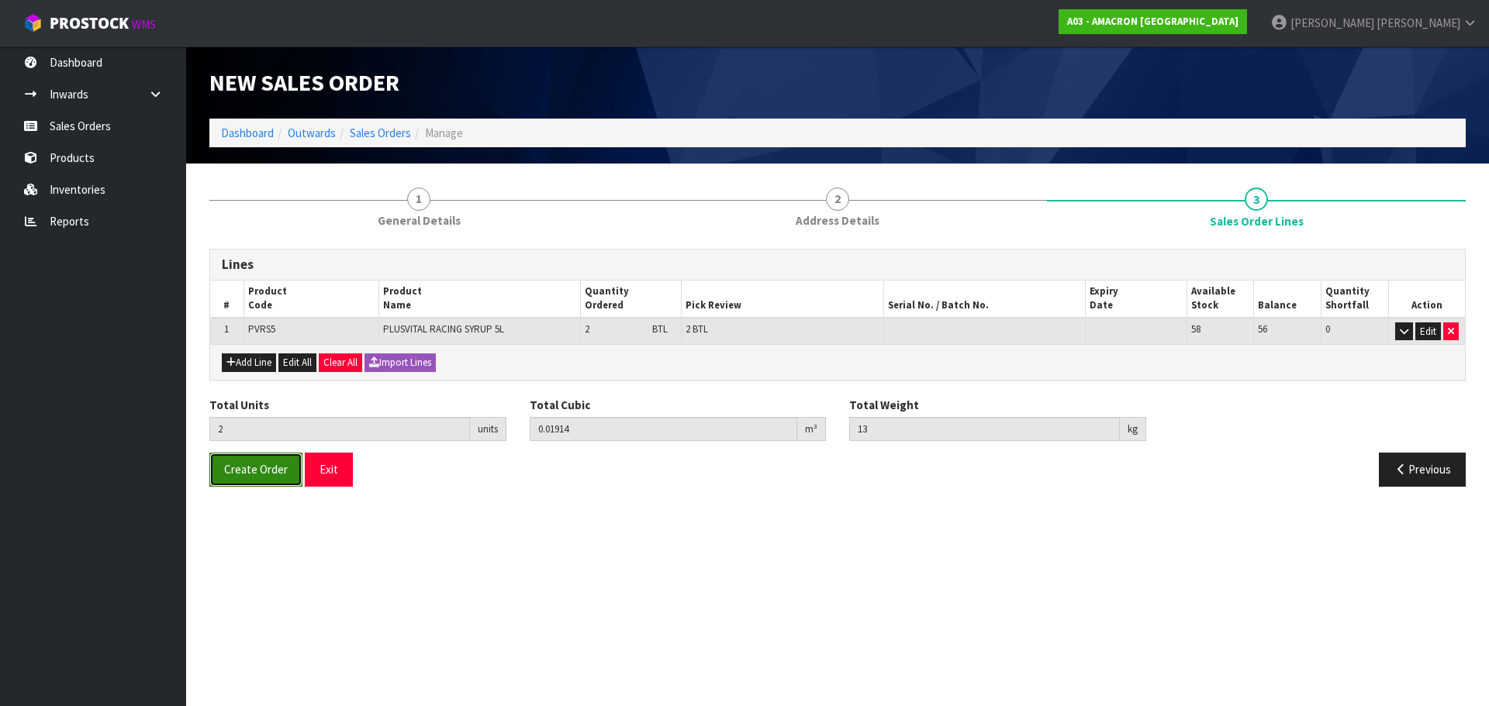
click at [255, 482] on button "Create Order" at bounding box center [255, 469] width 93 height 33
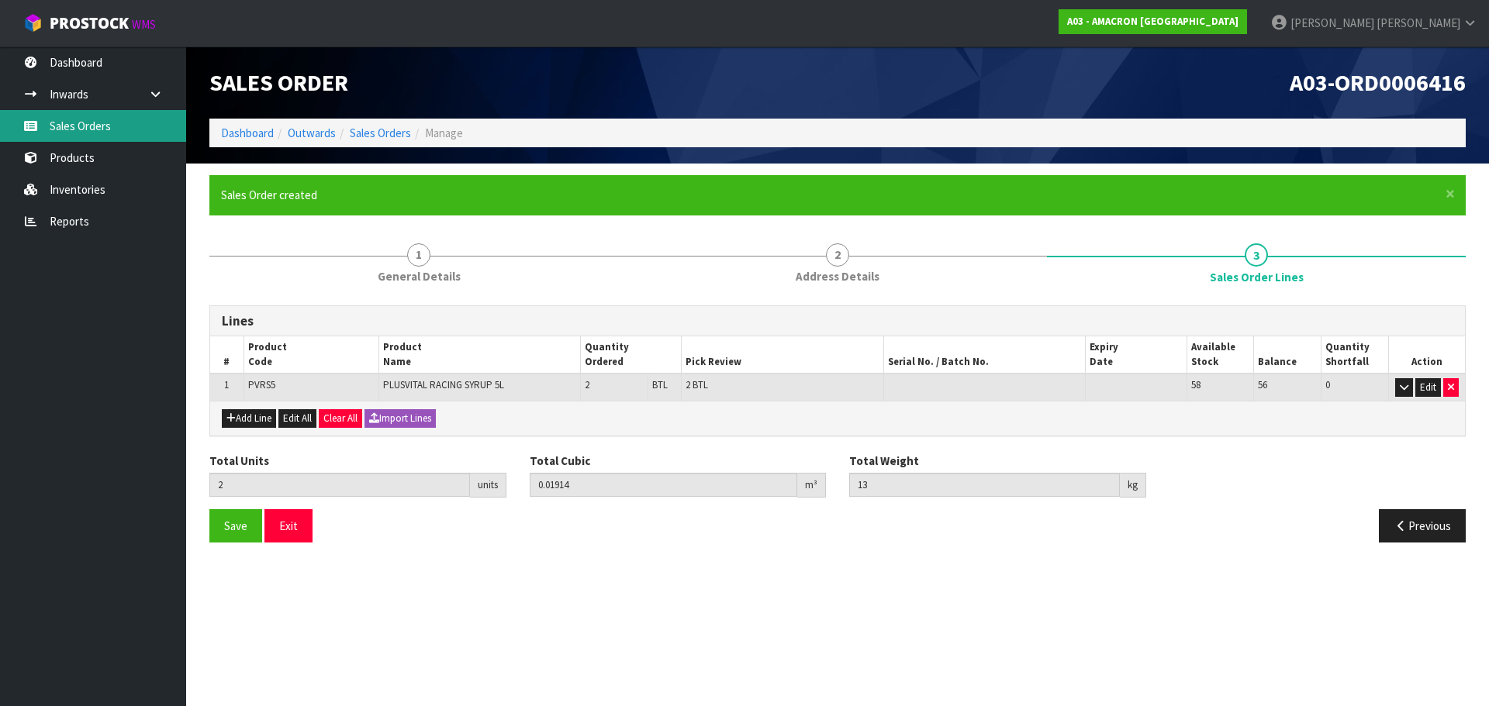
click at [95, 126] on link "Sales Orders" at bounding box center [93, 126] width 186 height 32
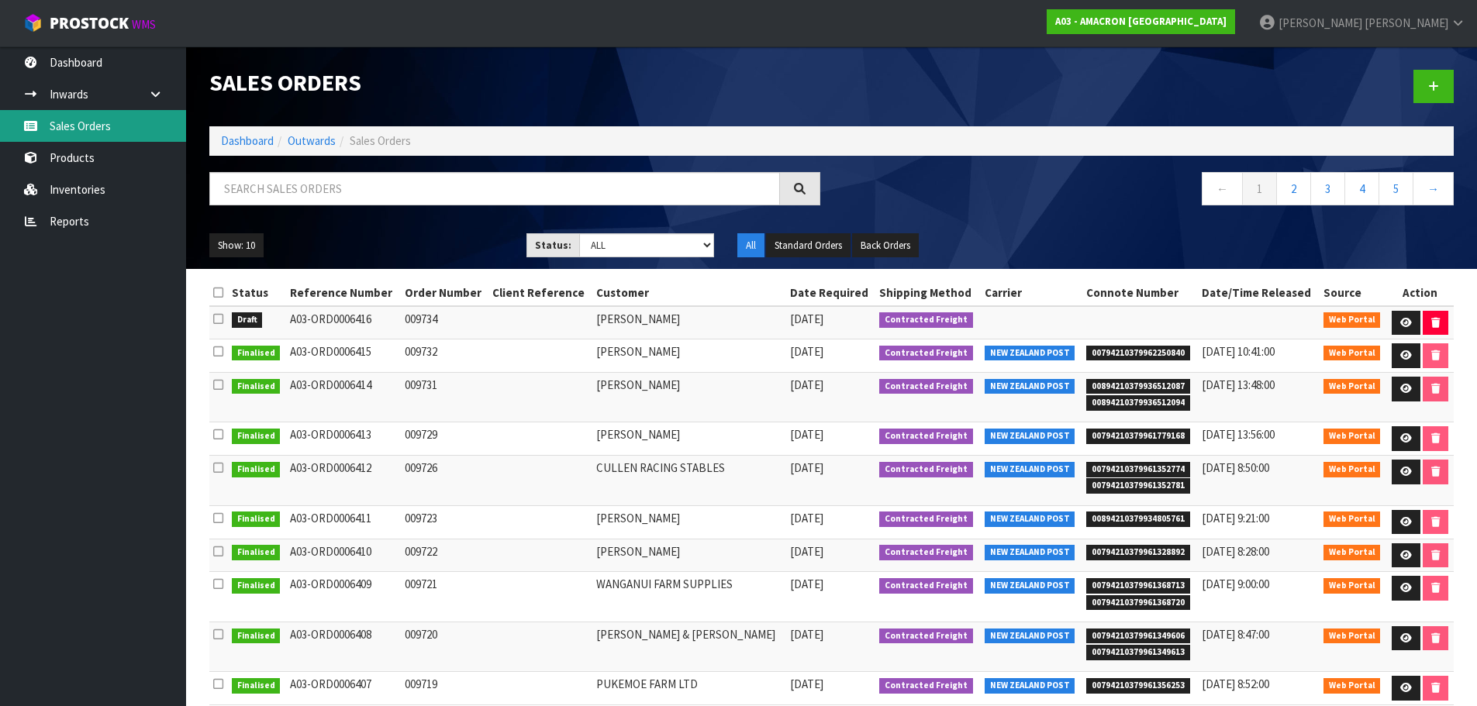
click at [96, 130] on link "Sales Orders" at bounding box center [93, 126] width 186 height 32
click at [1420, 90] on link at bounding box center [1434, 86] width 40 height 33
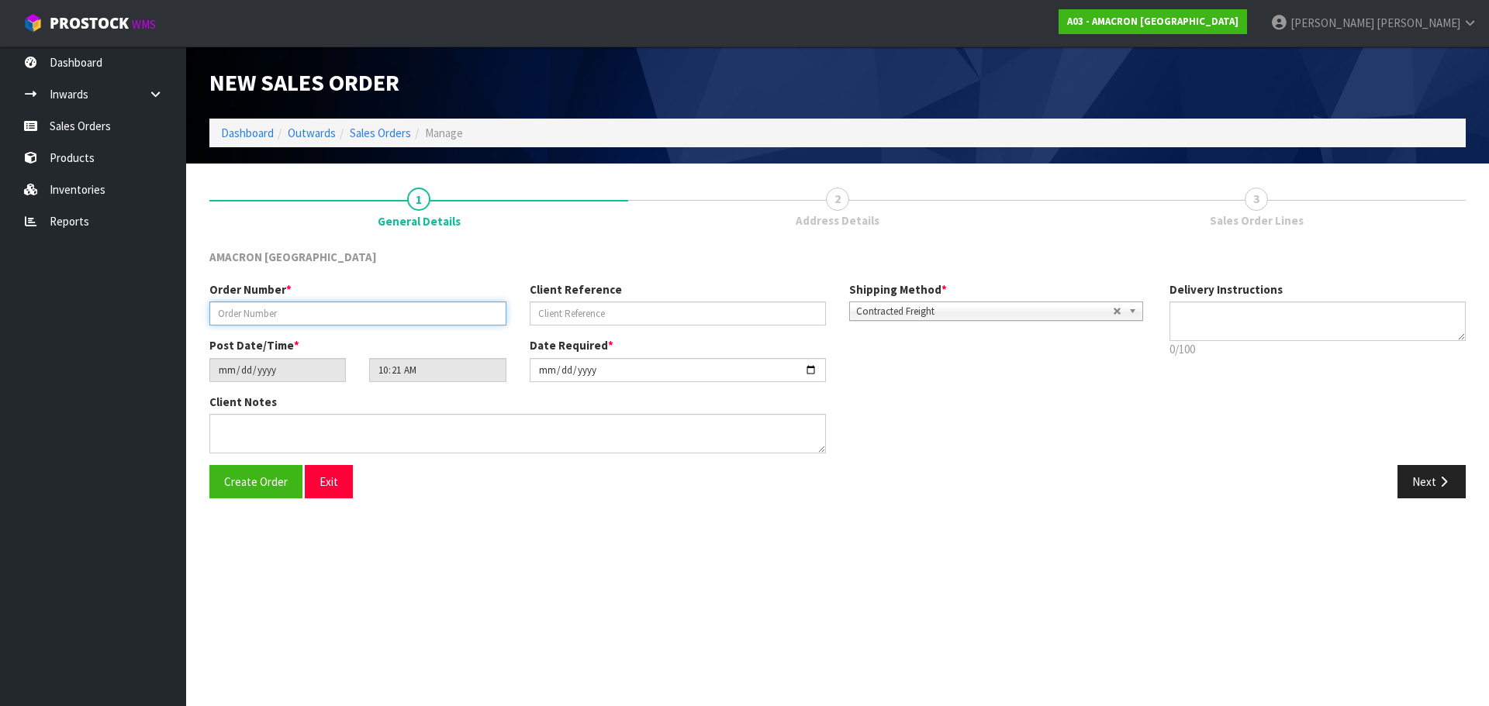
click at [263, 313] on input "text" at bounding box center [357, 314] width 297 height 24
type input "009735"
click at [1419, 481] on button "Next" at bounding box center [1431, 481] width 68 height 33
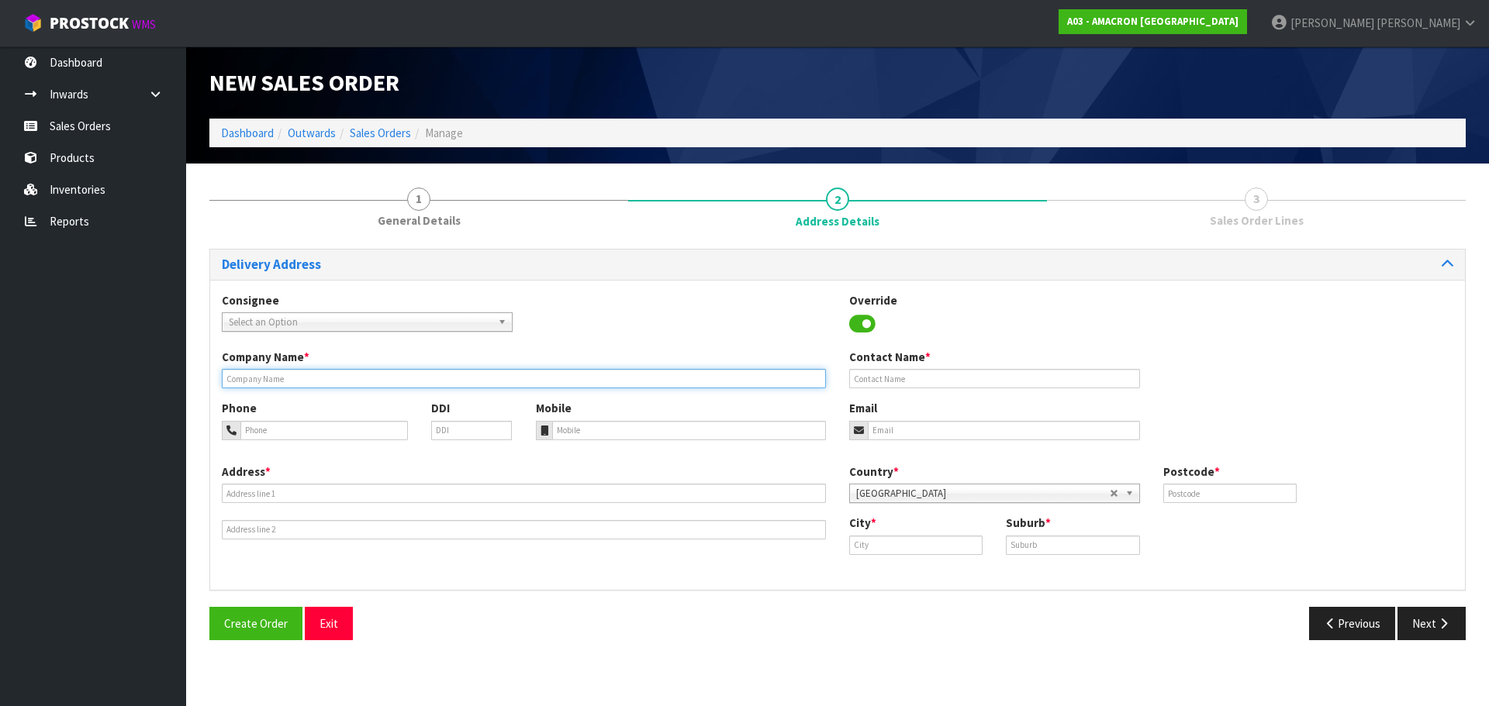
click at [350, 378] on input "text" at bounding box center [524, 378] width 604 height 19
paste input "[PERSON_NAME]"
type input "[PERSON_NAME]"
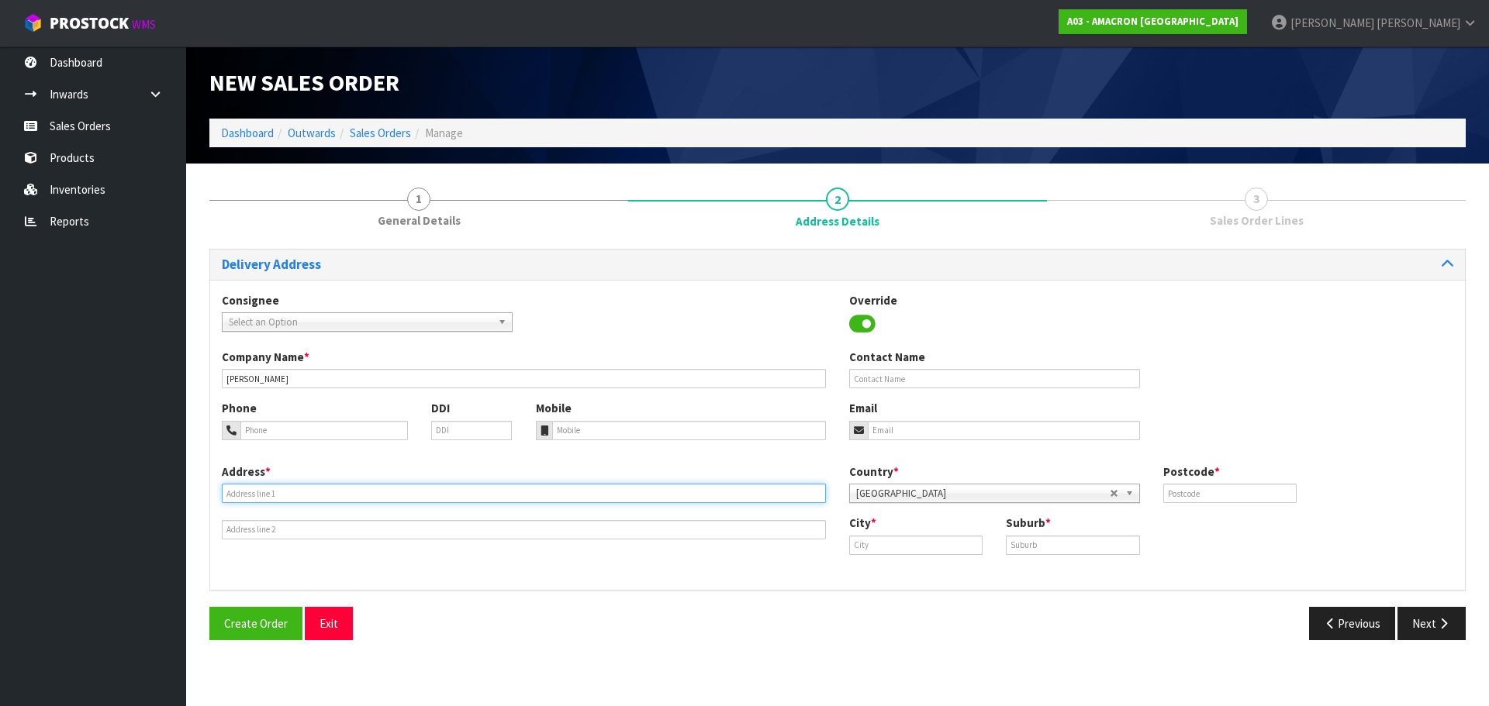
drag, startPoint x: 412, startPoint y: 493, endPoint x: 416, endPoint y: 503, distance: 10.8
click at [412, 493] on input "text" at bounding box center [524, 493] width 604 height 19
paste input "[STREET_ADDRESS] [PERSON_NAME]"
type input "[STREET_ADDRESS] [PERSON_NAME]"
click at [929, 544] on input "text" at bounding box center [915, 545] width 133 height 19
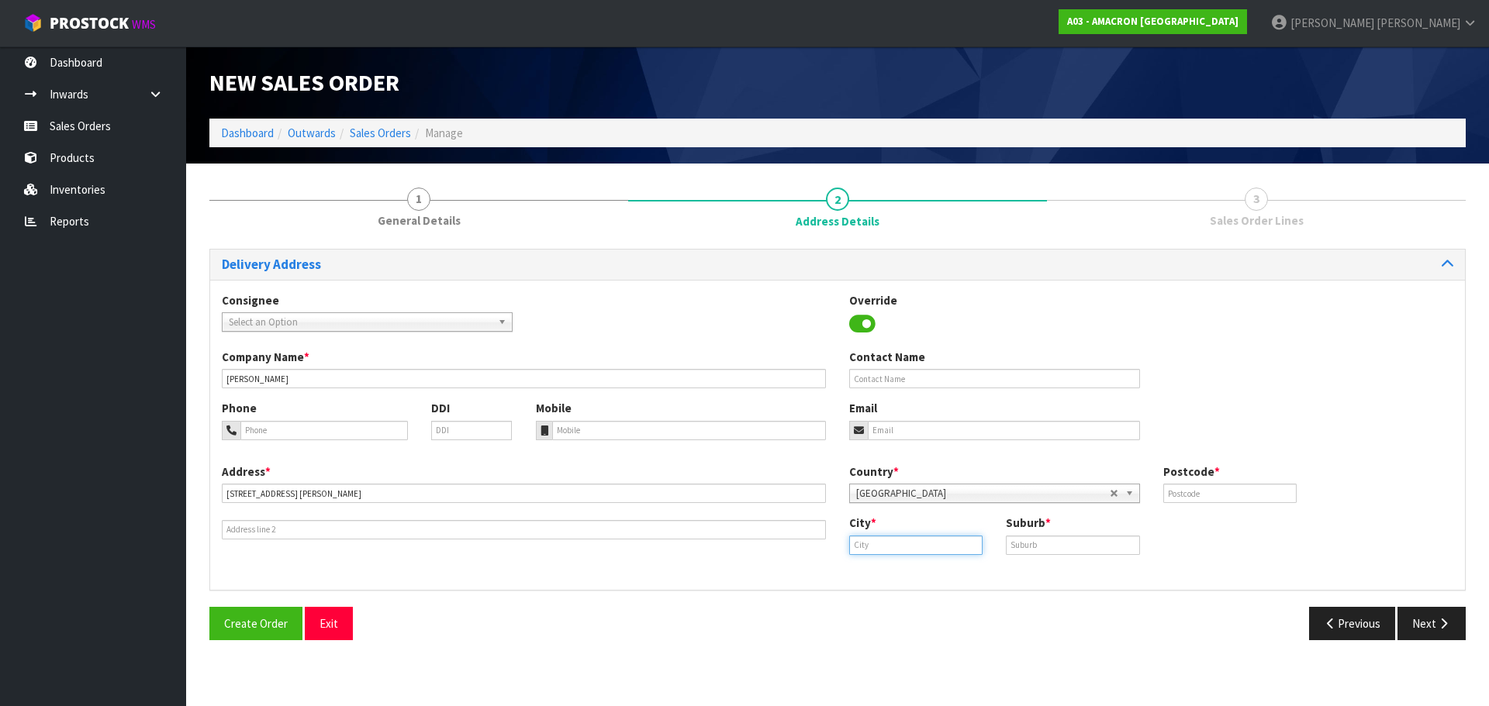
paste input "[GEOGRAPHIC_DATA]"
type input "[GEOGRAPHIC_DATA]"
drag, startPoint x: 1039, startPoint y: 540, endPoint x: 1076, endPoint y: 534, distance: 37.6
click at [1044, 538] on input "text" at bounding box center [1072, 545] width 133 height 19
paste input "[GEOGRAPHIC_DATA]"
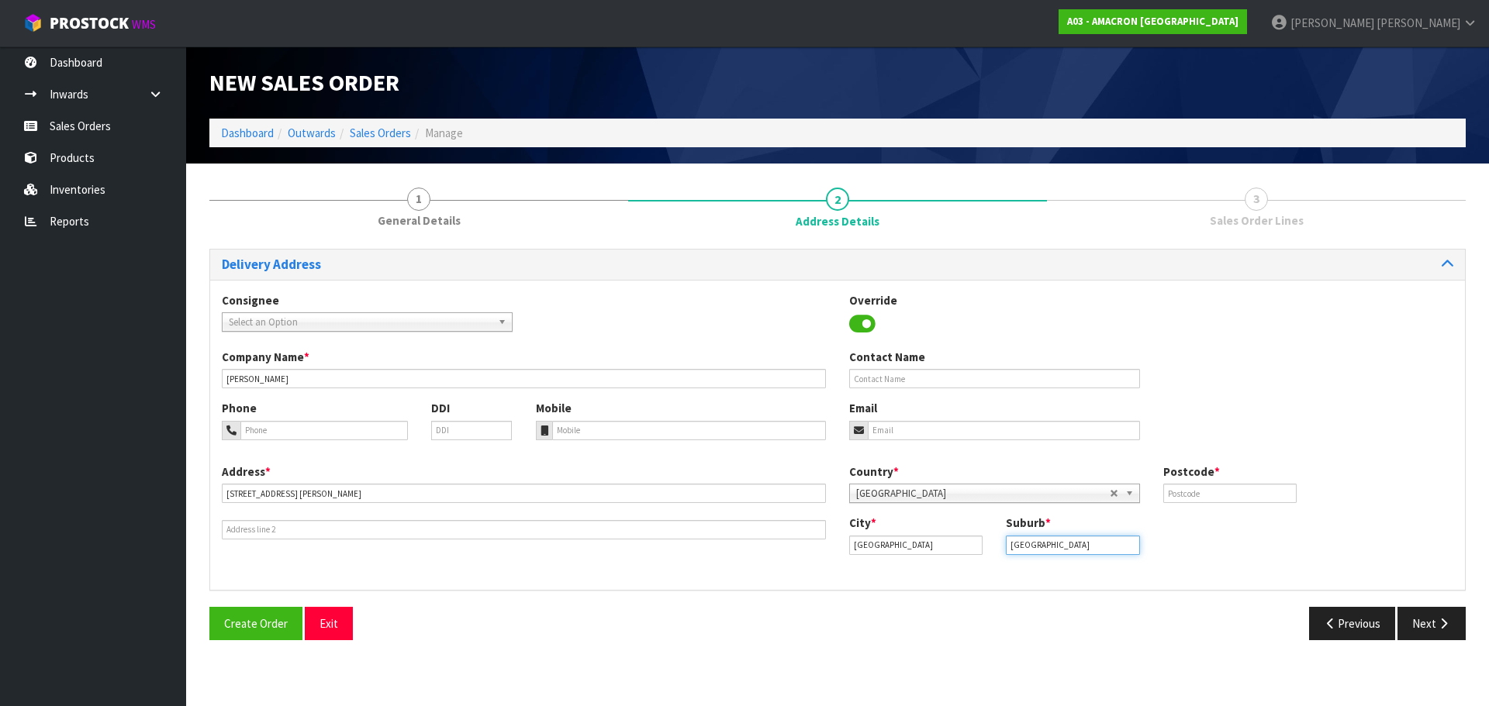
type input "[GEOGRAPHIC_DATA]"
click at [281, 433] on input "tel" at bounding box center [323, 430] width 167 height 19
paste input "+ [PHONE_NUMBER]"
type input "+ [PHONE_NUMBER]"
drag, startPoint x: 627, startPoint y: 425, endPoint x: 675, endPoint y: 437, distance: 49.6
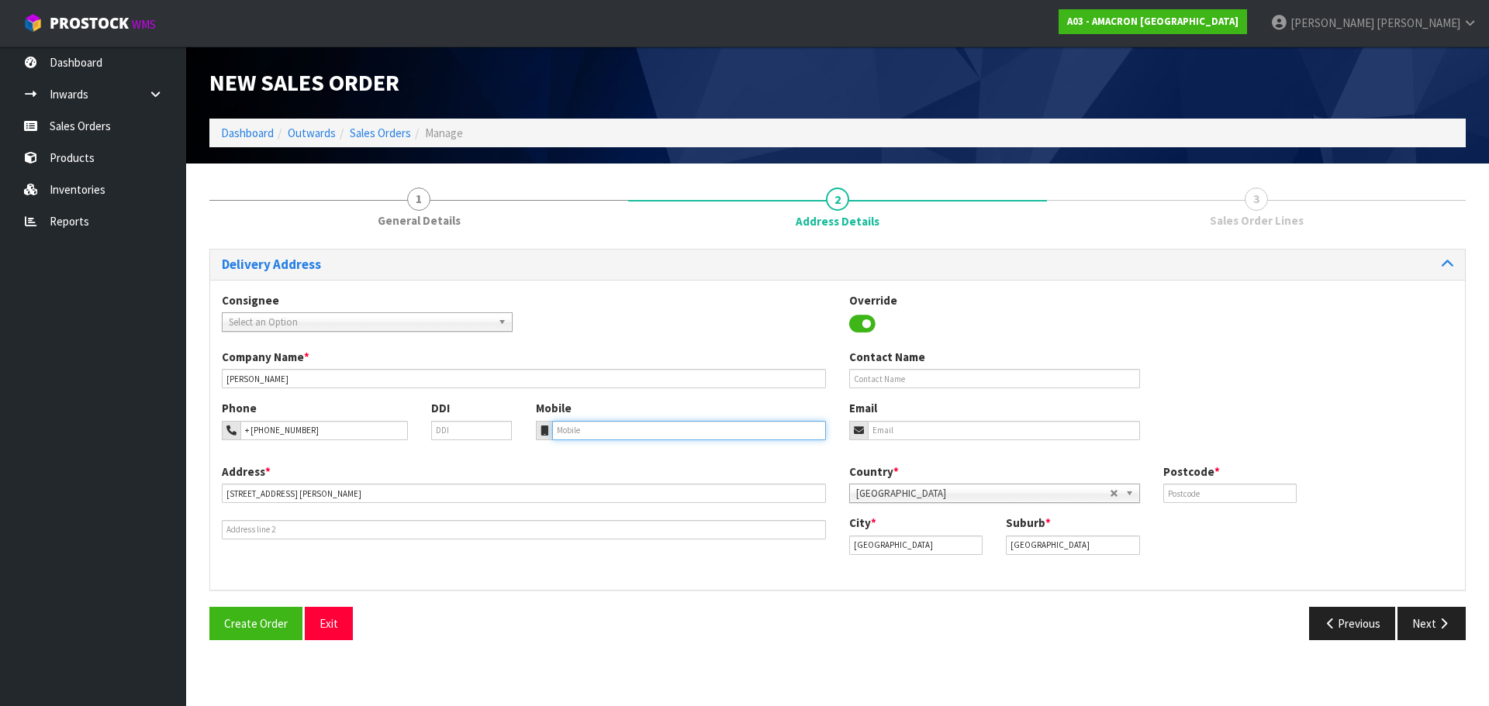
click at [628, 425] on input "tel" at bounding box center [689, 430] width 274 height 19
paste input "+ [PHONE_NUMBER]"
type input "+ [PHONE_NUMBER]"
click at [1239, 492] on input "text" at bounding box center [1229, 493] width 133 height 19
type input "4473"
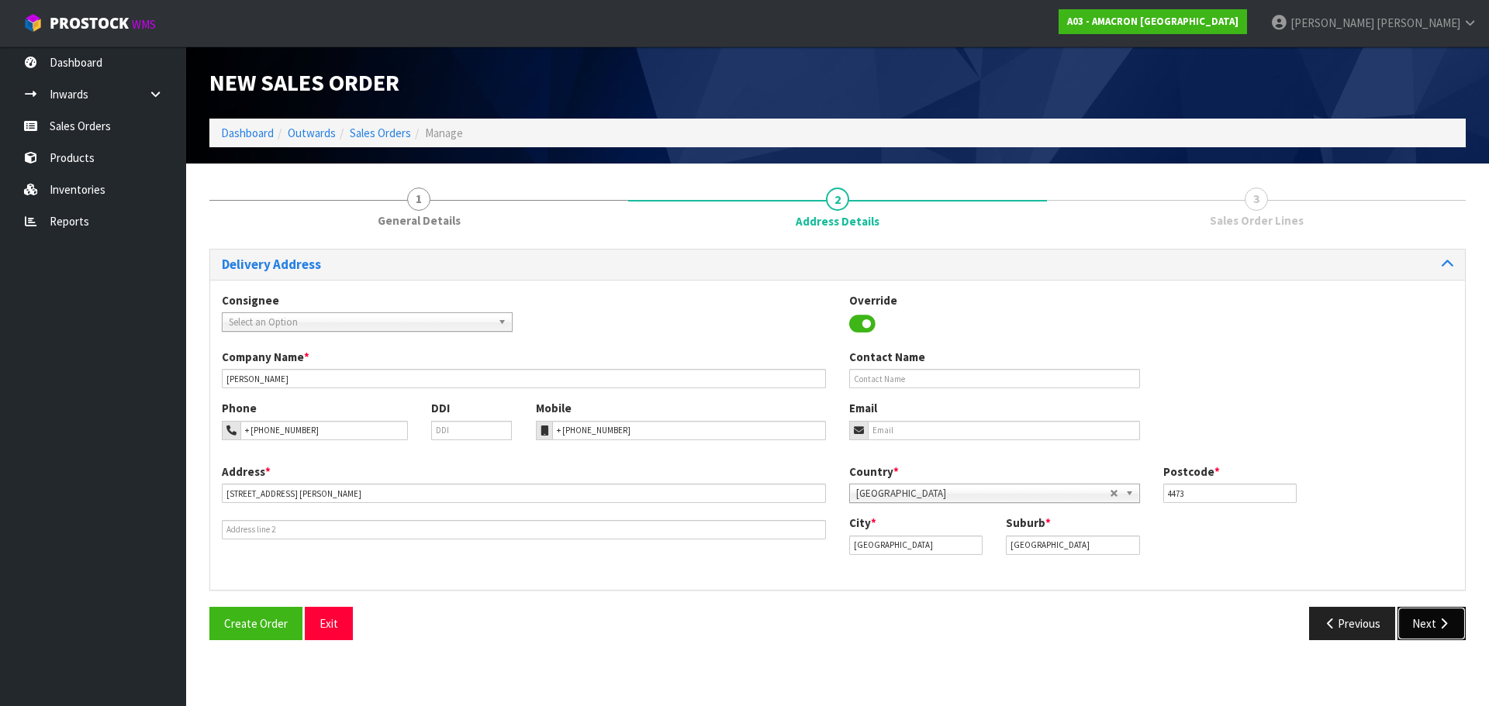
click at [1427, 623] on button "Next" at bounding box center [1431, 623] width 68 height 33
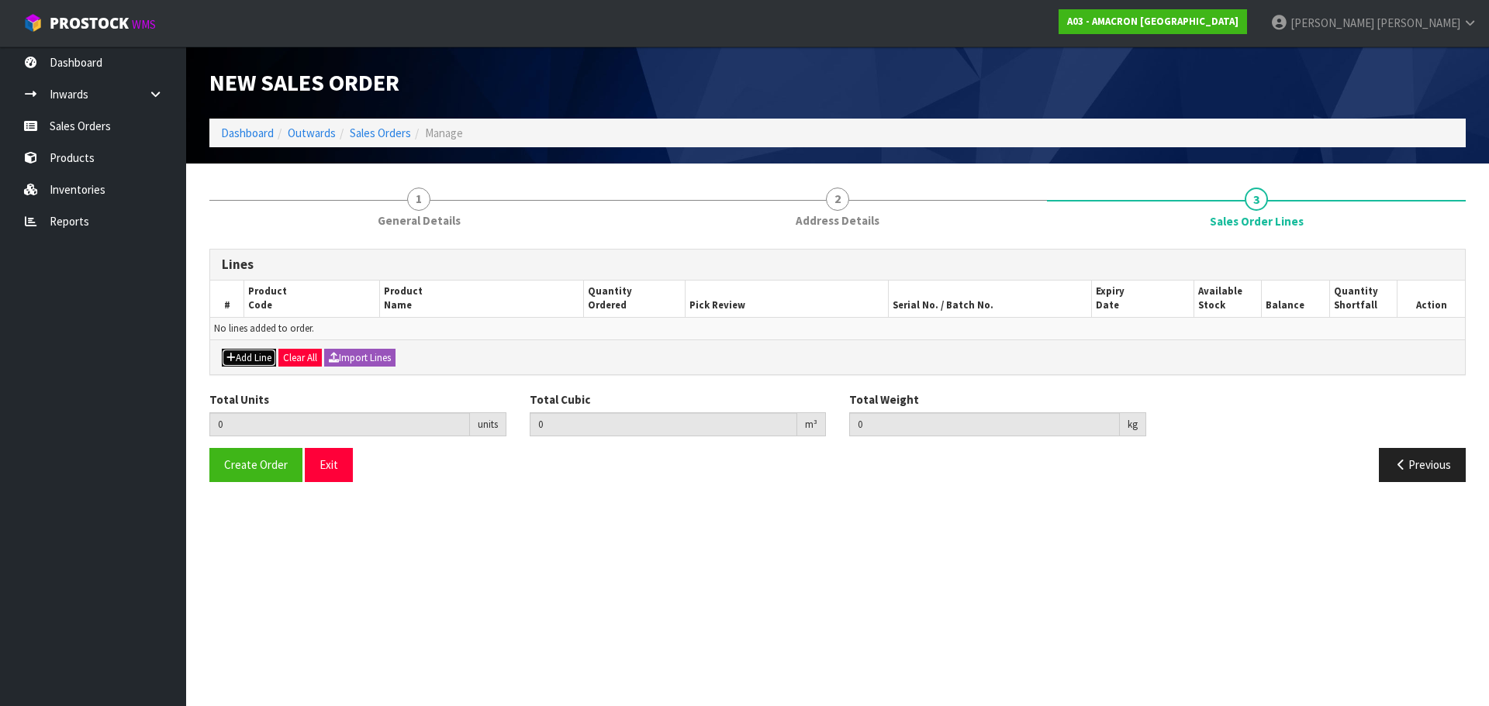
click at [243, 357] on button "Add Line" at bounding box center [249, 358] width 54 height 19
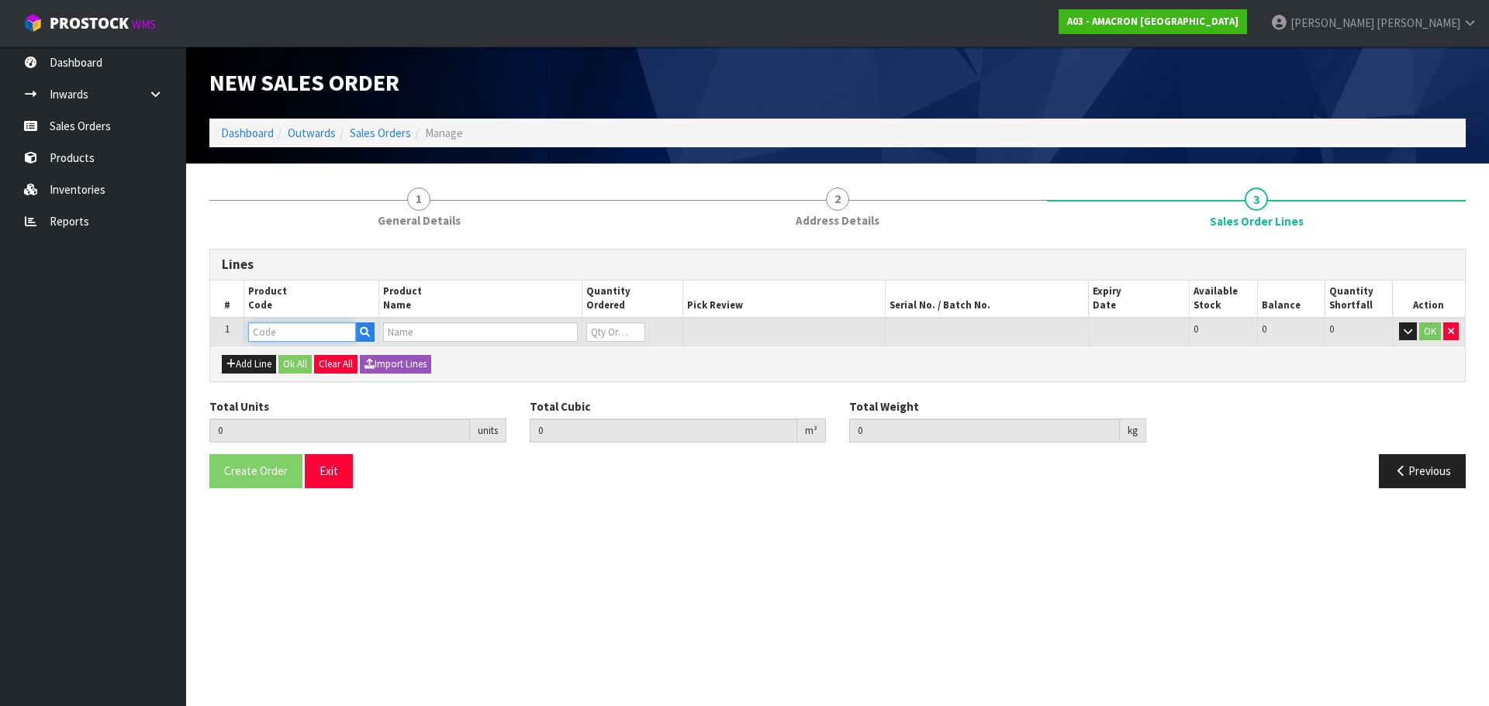
click at [302, 337] on input "text" at bounding box center [302, 332] width 108 height 19
type input "PVRS"
click at [316, 359] on link "PVRS 5" at bounding box center [310, 358] width 123 height 21
type input "PVRS5"
type input "0.000000"
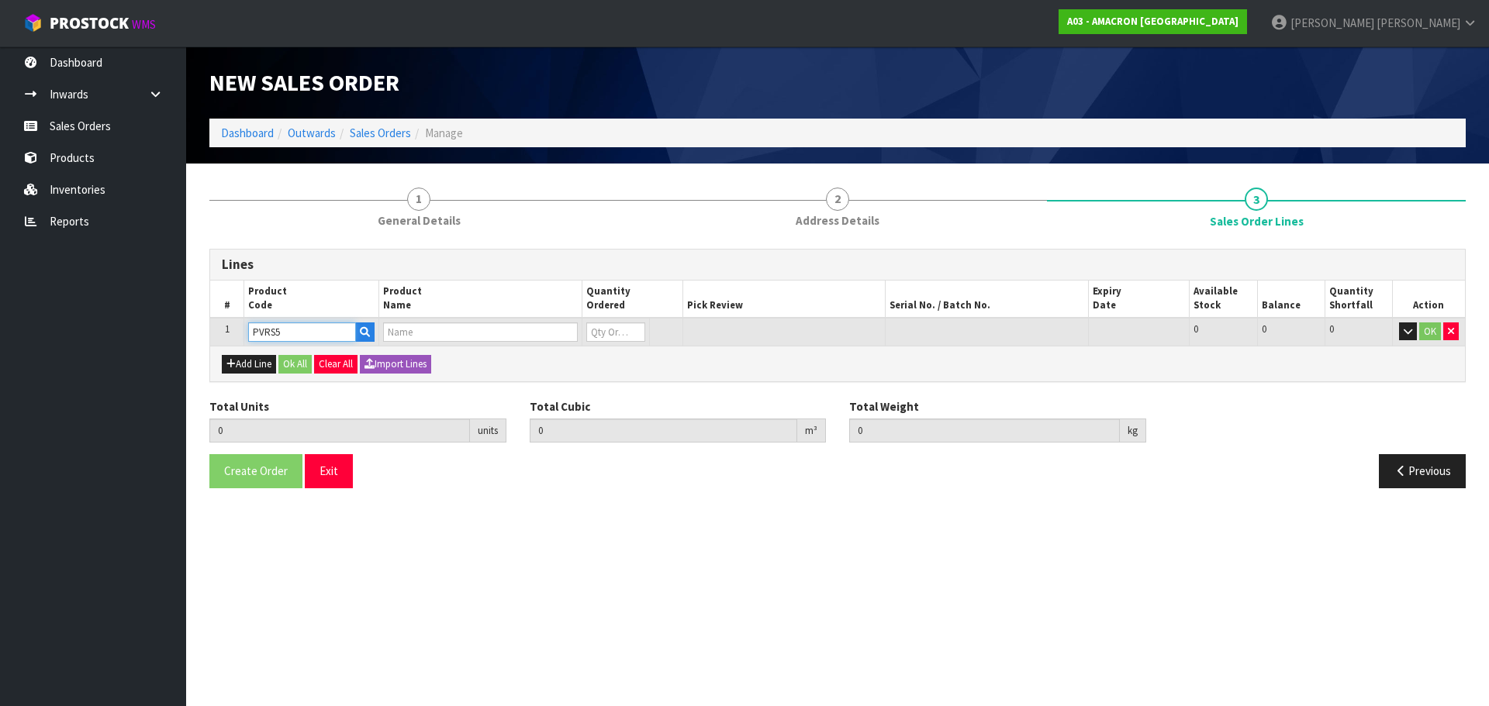
type input "0.000"
type input "PLUSVITAL RACING SYRUP 5L"
type input "0"
click at [607, 332] on input "0" at bounding box center [615, 332] width 59 height 19
type input "0"
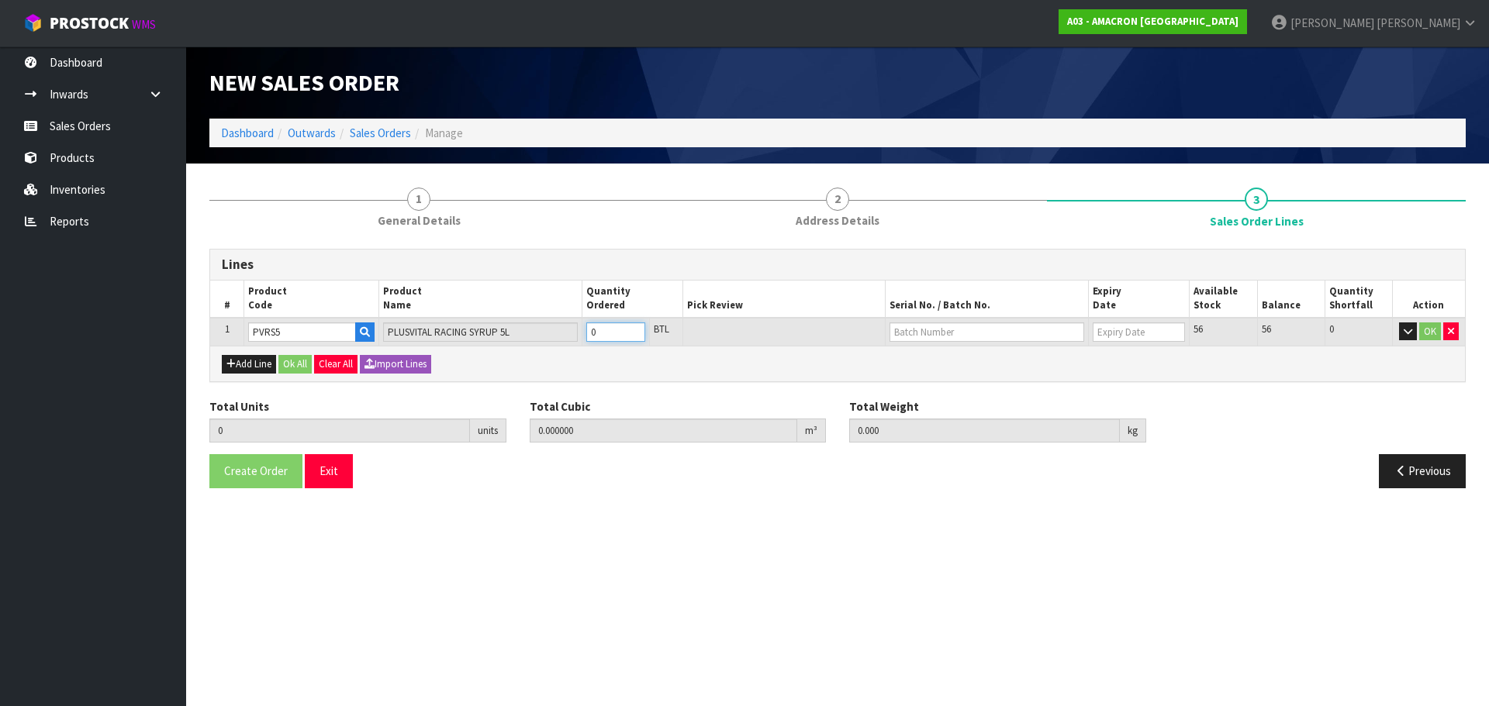
type input "0"
type input "4"
type input "0.038454"
type input "27"
type input "4"
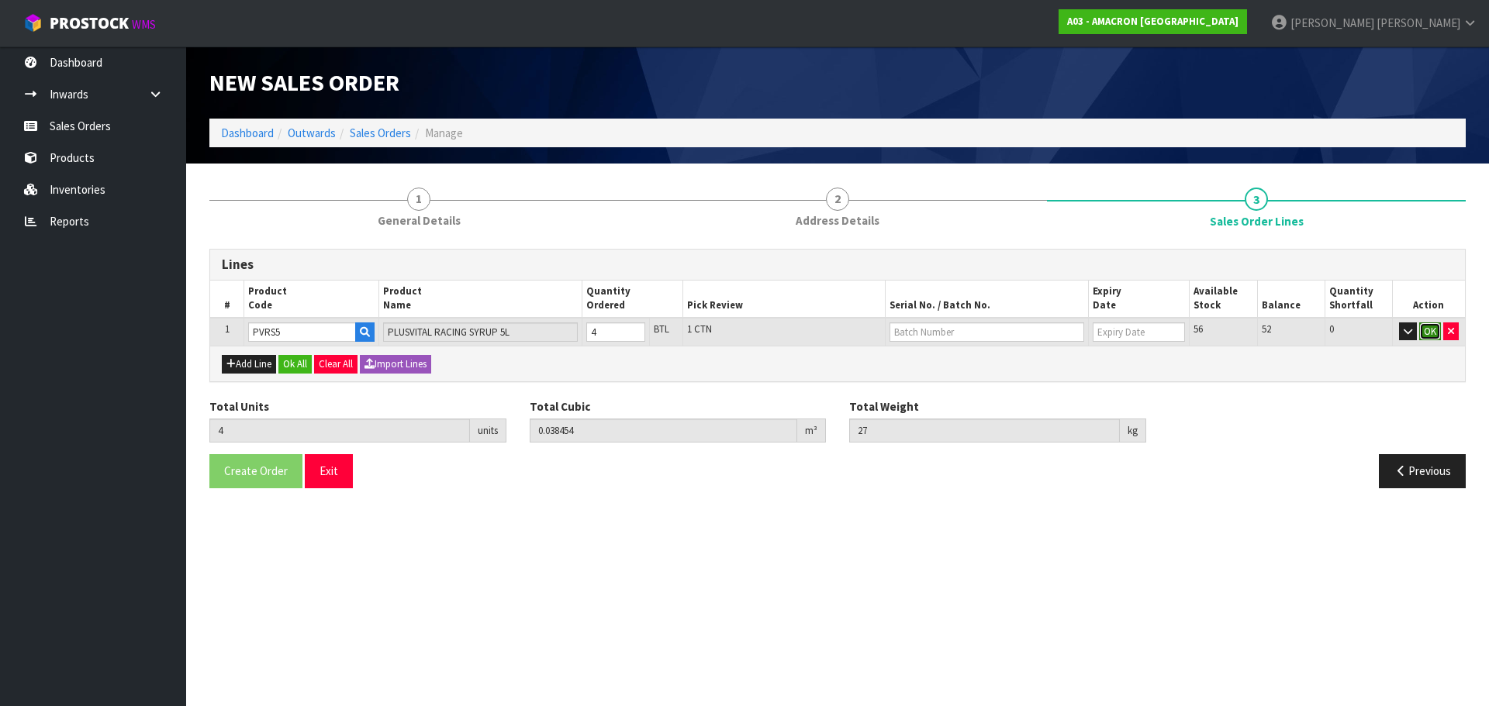
click at [1429, 337] on button "OK" at bounding box center [1430, 332] width 22 height 19
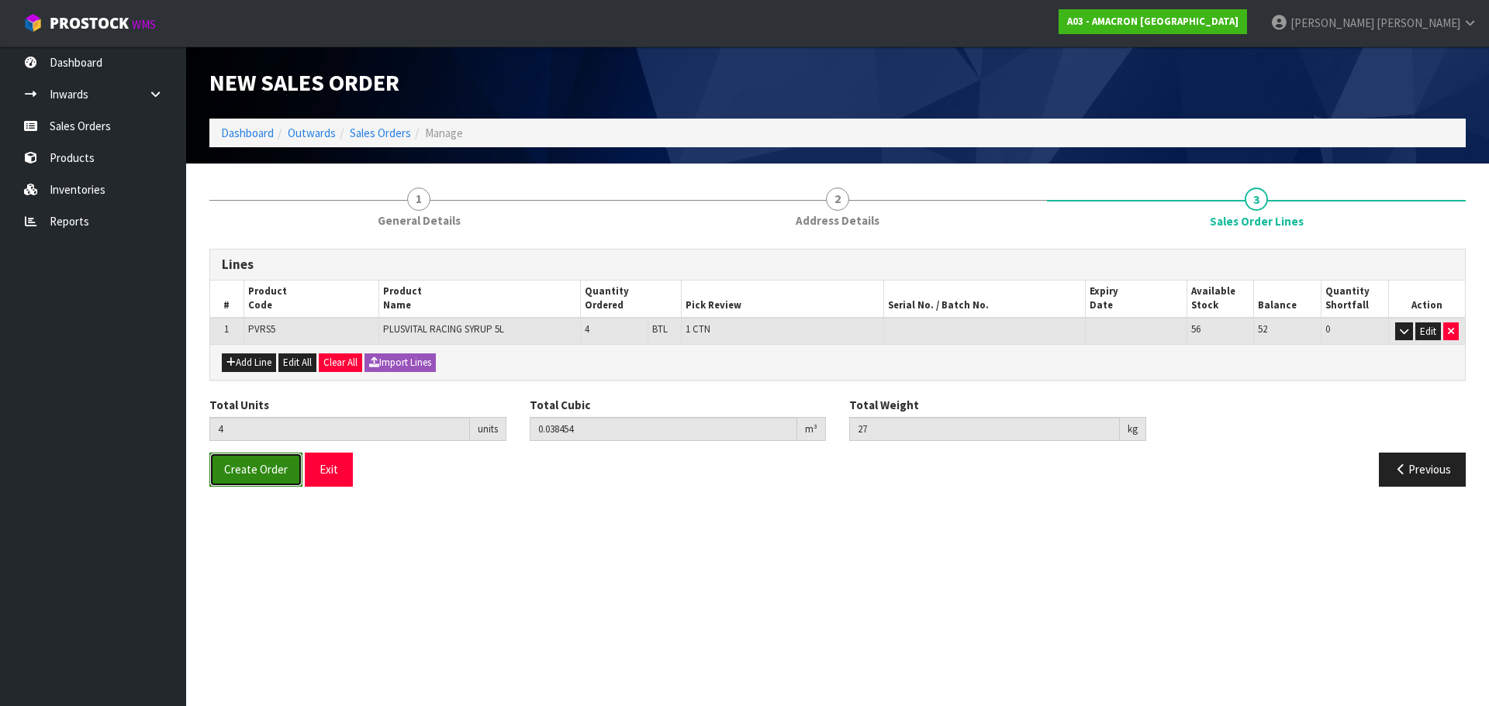
click at [267, 468] on span "Create Order" at bounding box center [256, 469] width 64 height 15
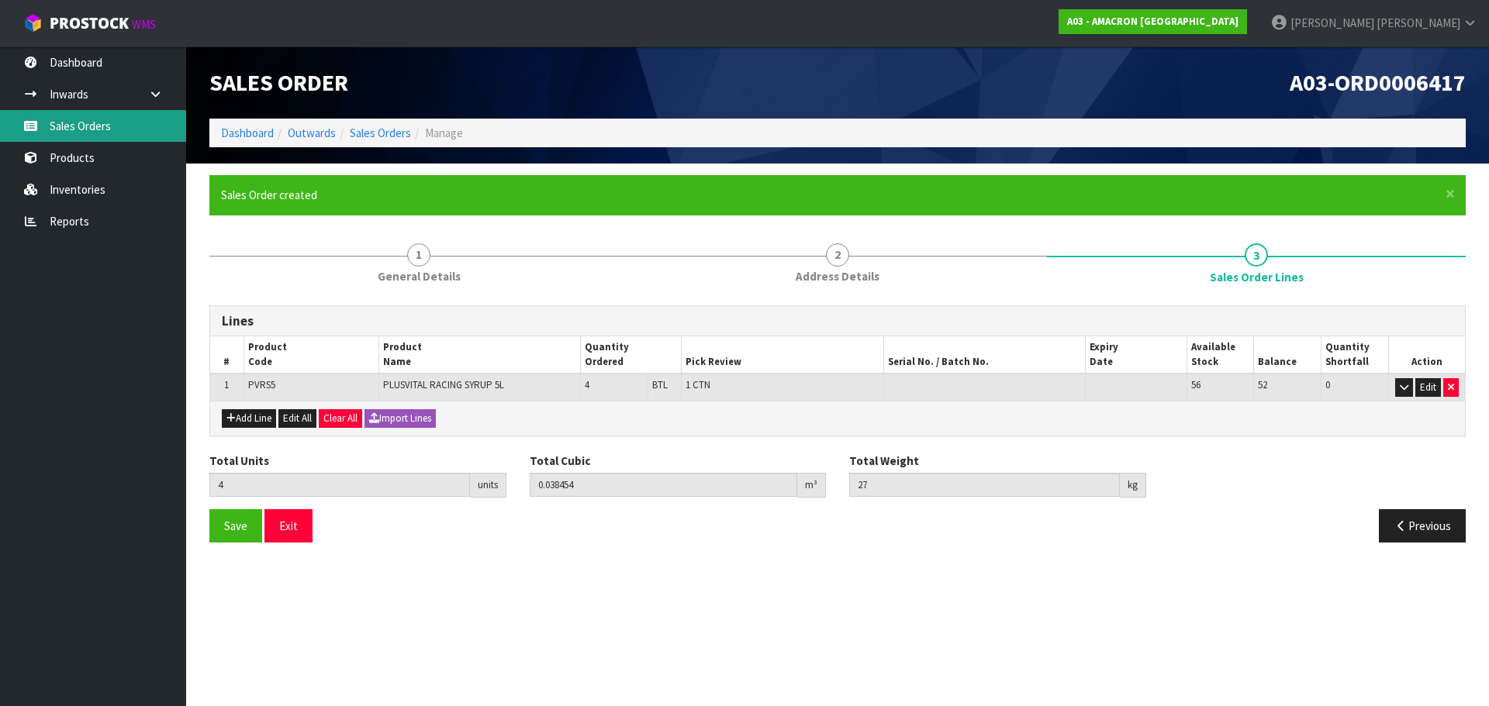
click at [68, 122] on link "Sales Orders" at bounding box center [93, 126] width 186 height 32
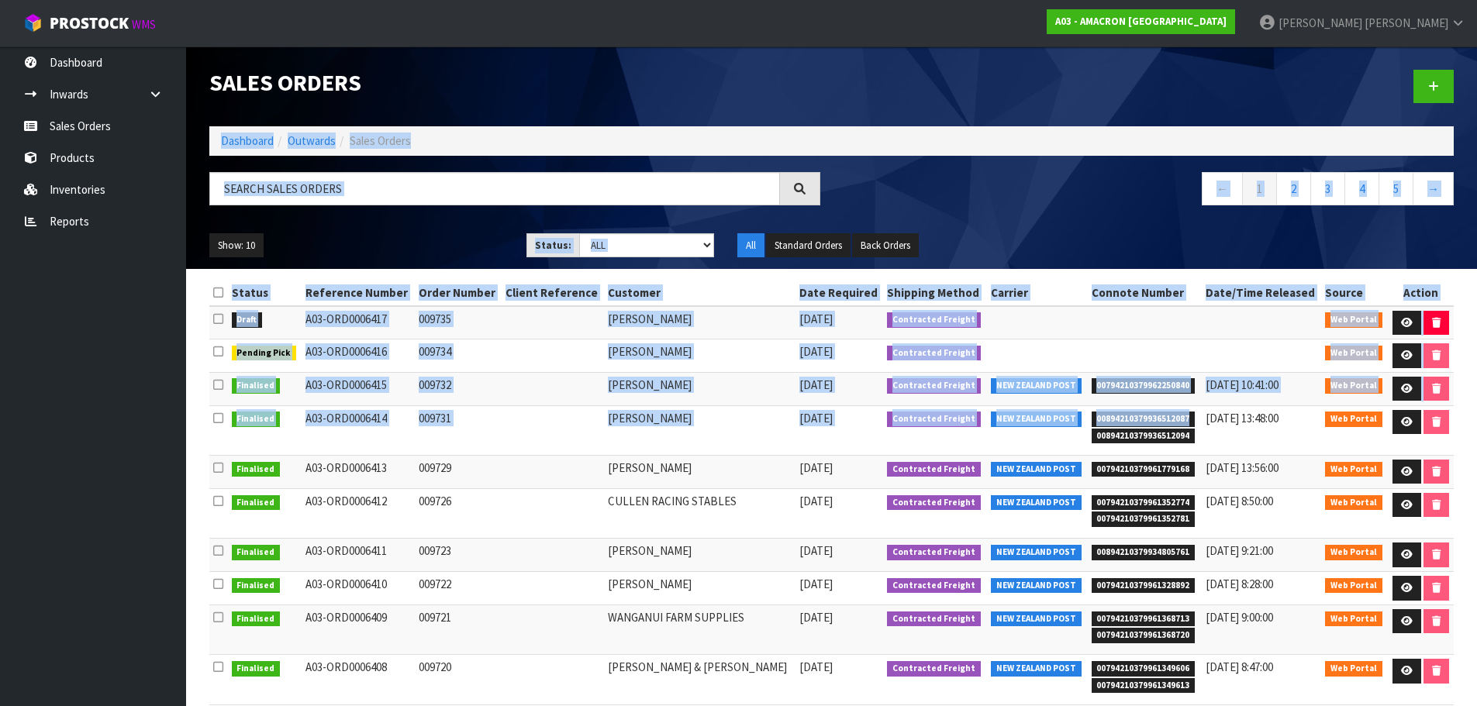
drag, startPoint x: 889, startPoint y: 104, endPoint x: 1174, endPoint y: 407, distance: 415.8
click at [1174, 407] on div "Sales Orders Dashboard Outwards Sales Orders ← 1 2 3 4 5 → Show: 10 5 10 25 50 …" at bounding box center [738, 379] width 1477 height 758
click at [72, 125] on link "Sales Orders" at bounding box center [93, 126] width 186 height 32
drag, startPoint x: 1427, startPoint y: 91, endPoint x: 769, endPoint y: 154, distance: 660.4
click at [1427, 92] on link at bounding box center [1434, 86] width 40 height 33
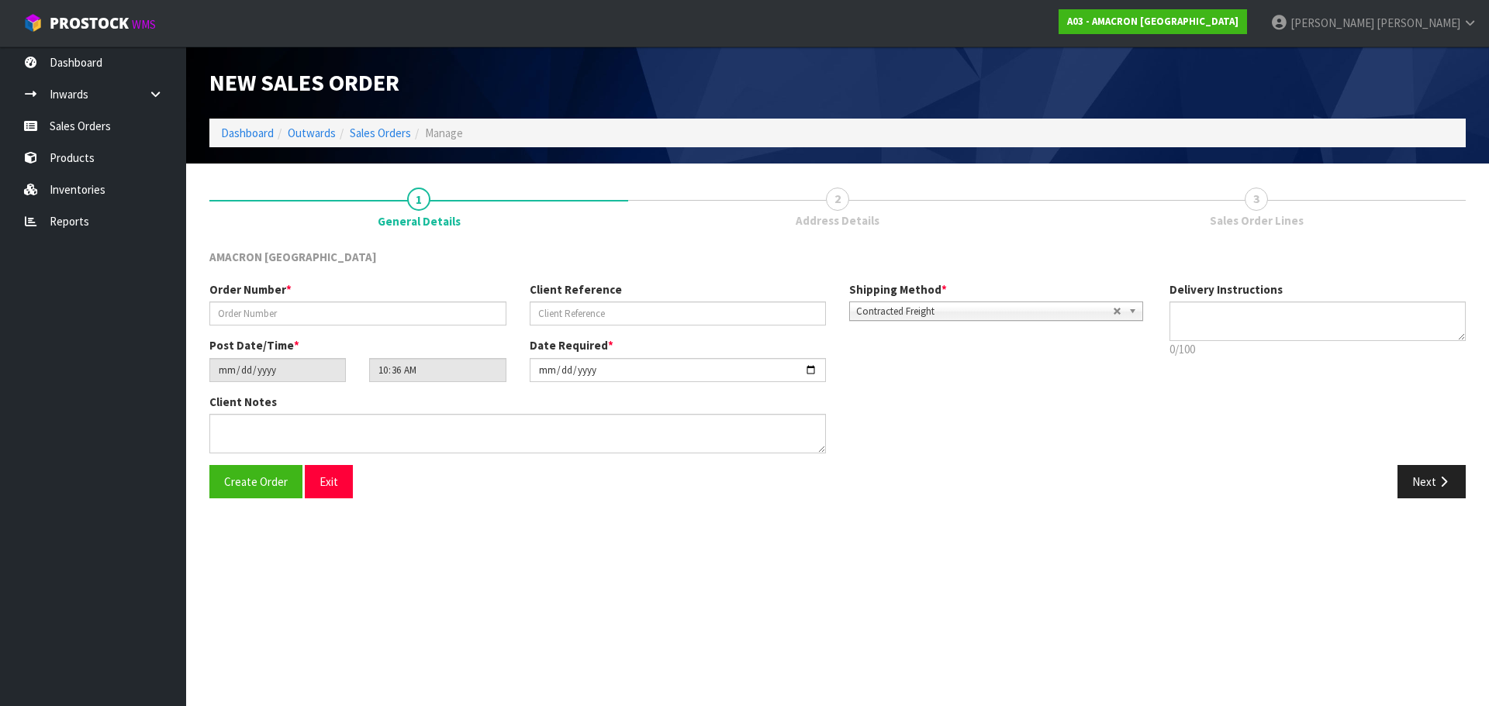
click at [296, 291] on div "Order Number *" at bounding box center [358, 303] width 320 height 44
click at [292, 306] on input "text" at bounding box center [357, 314] width 297 height 24
type input "009737"
click at [1426, 488] on button "Next" at bounding box center [1431, 481] width 68 height 33
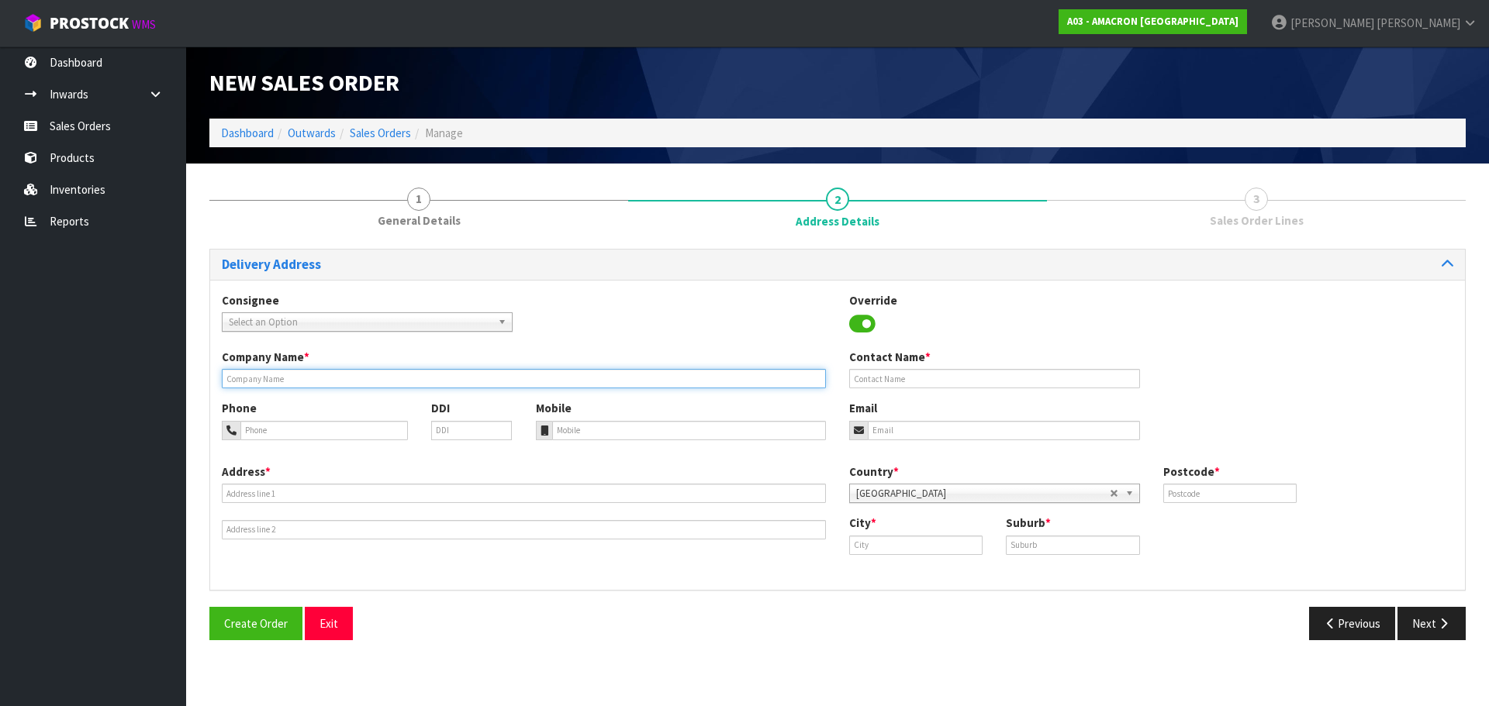
click at [326, 372] on input "text" at bounding box center [524, 378] width 604 height 19
paste input "[PERSON_NAME]"
type input "[PERSON_NAME]"
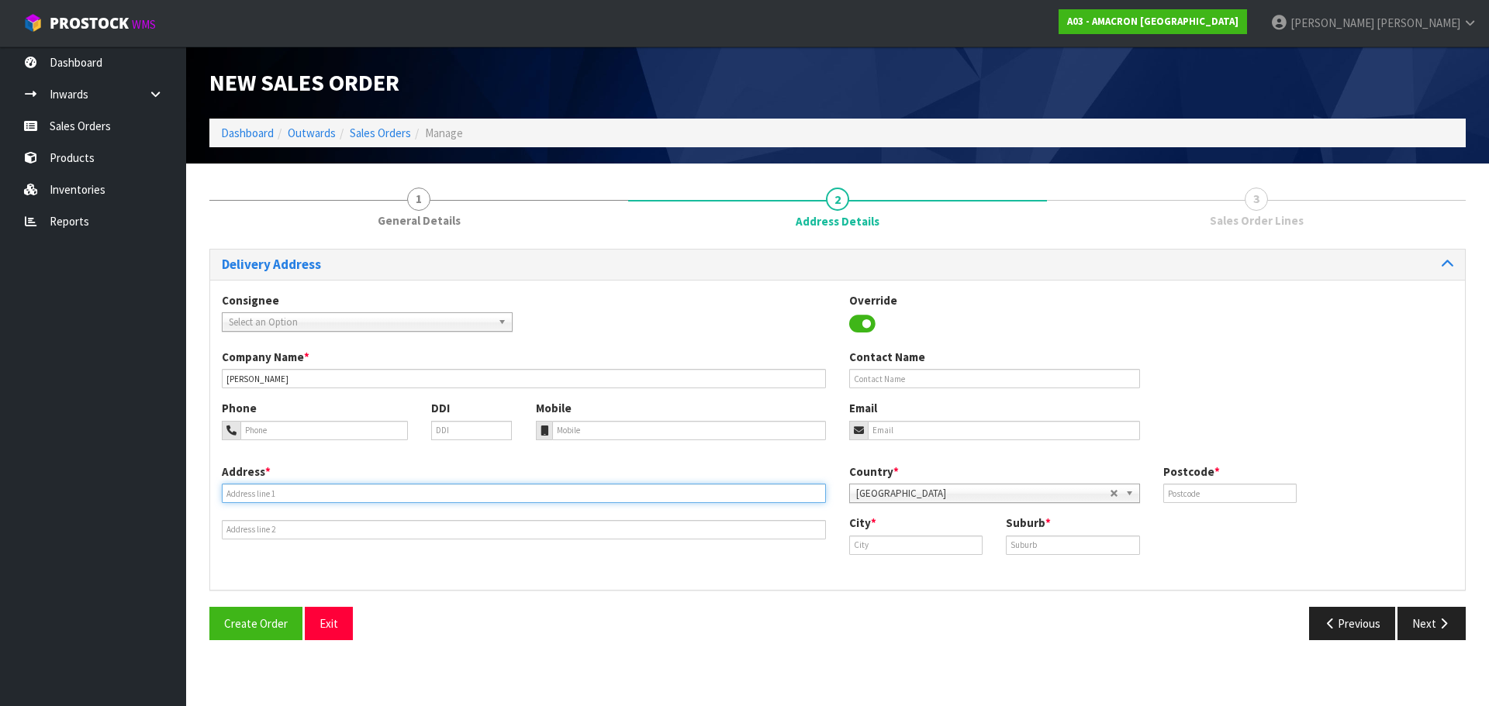
drag, startPoint x: 256, startPoint y: 494, endPoint x: 265, endPoint y: 484, distance: 13.7
click at [256, 494] on input "text" at bounding box center [524, 493] width 604 height 19
paste input "337 BROOKSIDE & [GEOGRAPHIC_DATA]"
type input "337 BROOKSIDE & [GEOGRAPHIC_DATA]"
drag, startPoint x: 919, startPoint y: 548, endPoint x: 975, endPoint y: 556, distance: 57.1
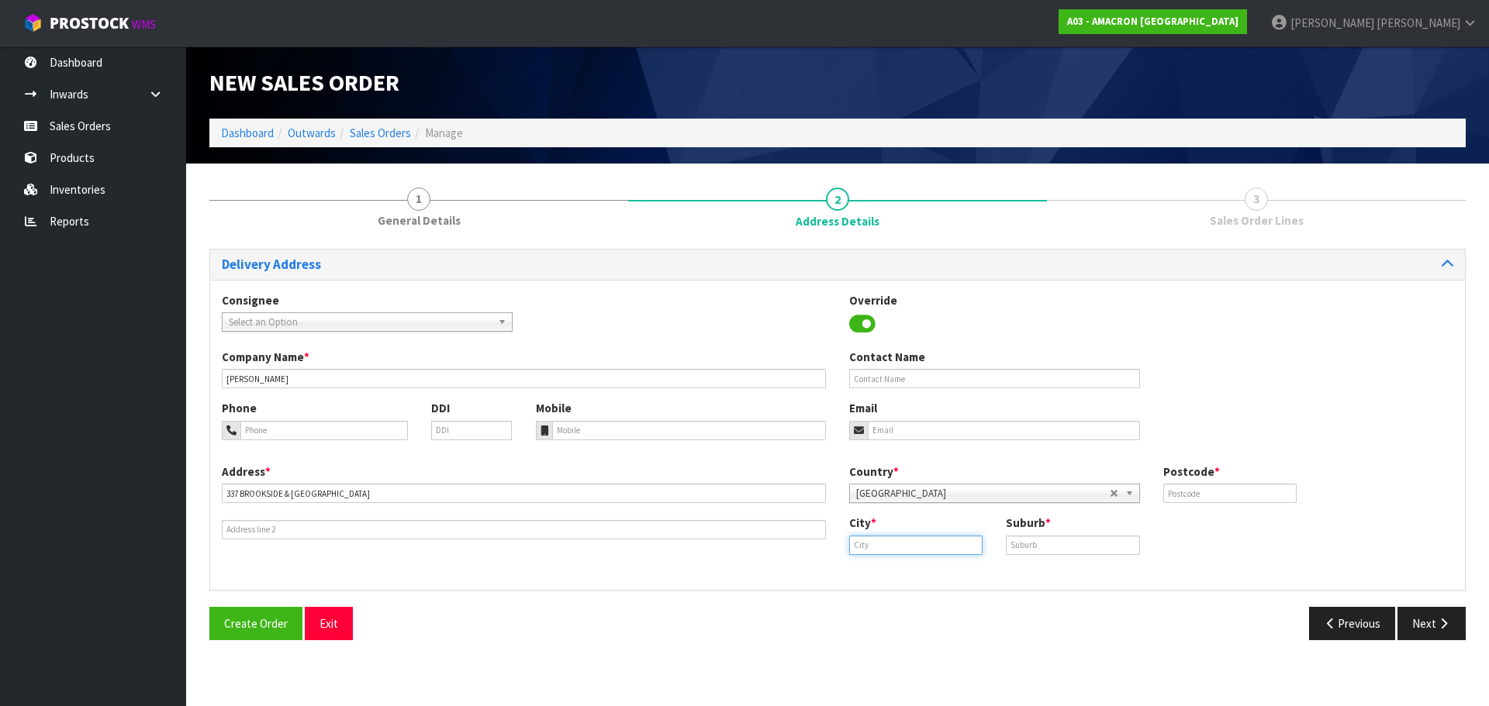
click at [932, 548] on input "text" at bounding box center [915, 545] width 133 height 19
paste input "Leeston"
type input "Leeston"
paste input "LEESTON"
click at [1075, 554] on input "text" at bounding box center [1072, 545] width 133 height 19
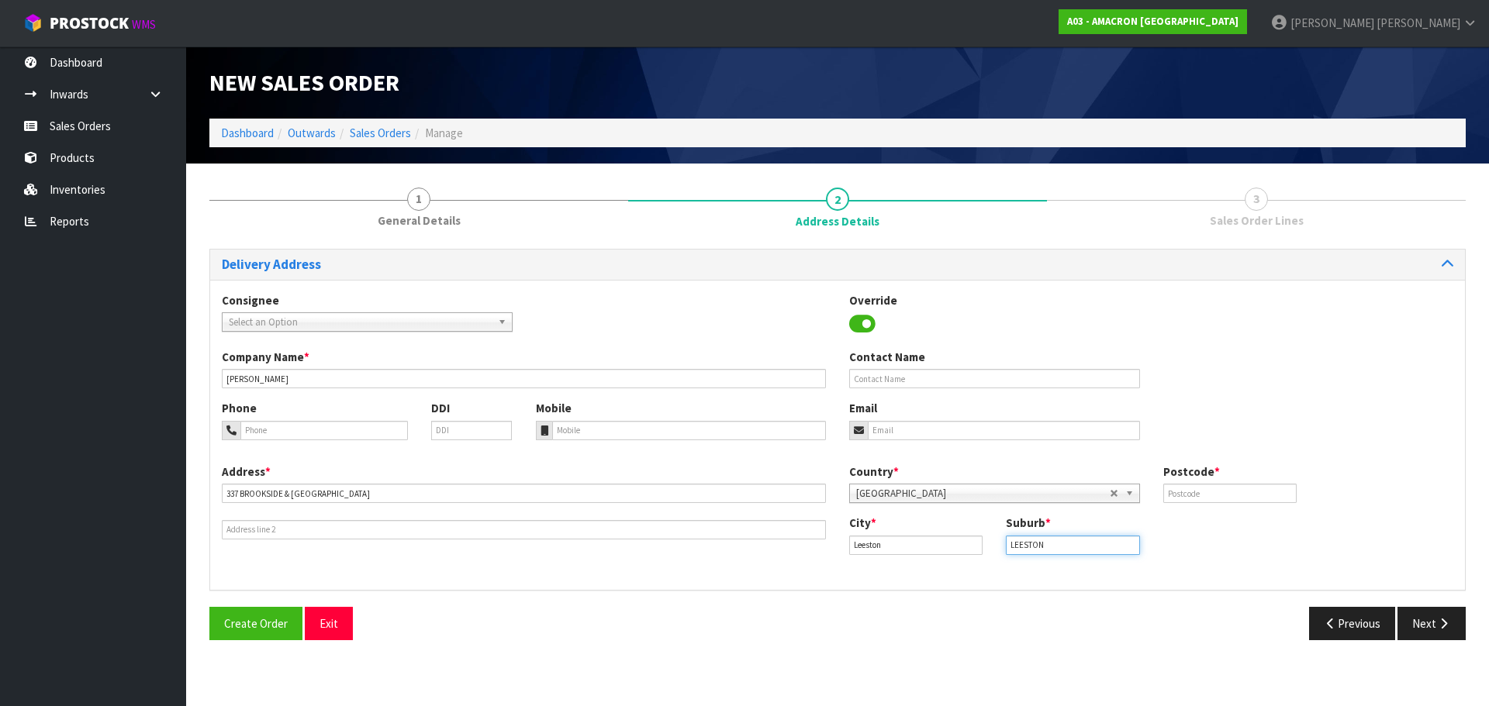
type input "LEESTON"
click at [1234, 489] on input "text" at bounding box center [1229, 493] width 133 height 19
type input "7682"
drag, startPoint x: 296, startPoint y: 424, endPoint x: 523, endPoint y: 434, distance: 226.6
click at [296, 424] on input "tel" at bounding box center [323, 430] width 167 height 19
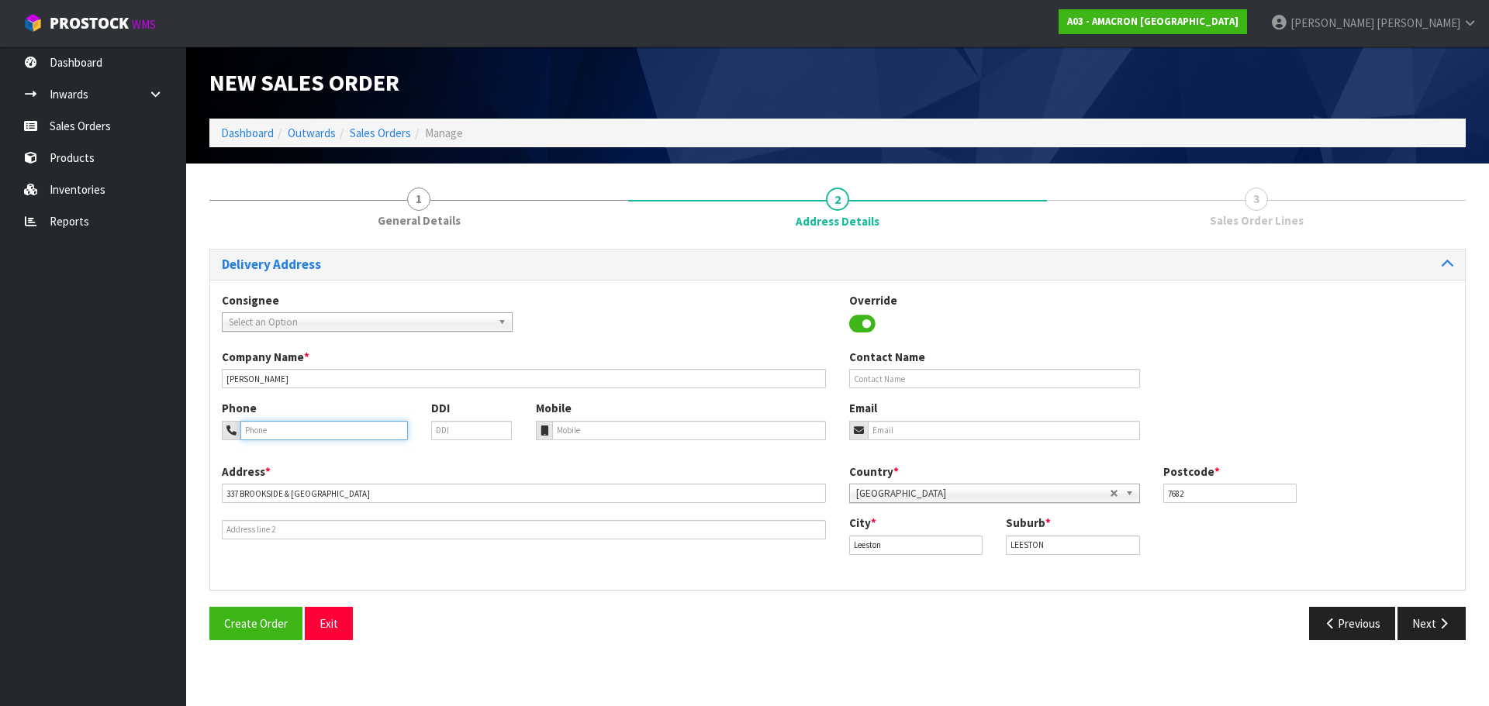
paste input "+ [PHONE_NUMBER]"
type input "+ [PHONE_NUMBER]"
click at [596, 440] on input "tel" at bounding box center [689, 430] width 274 height 19
paste input "+ [PHONE_NUMBER]"
type input "+ [PHONE_NUMBER]"
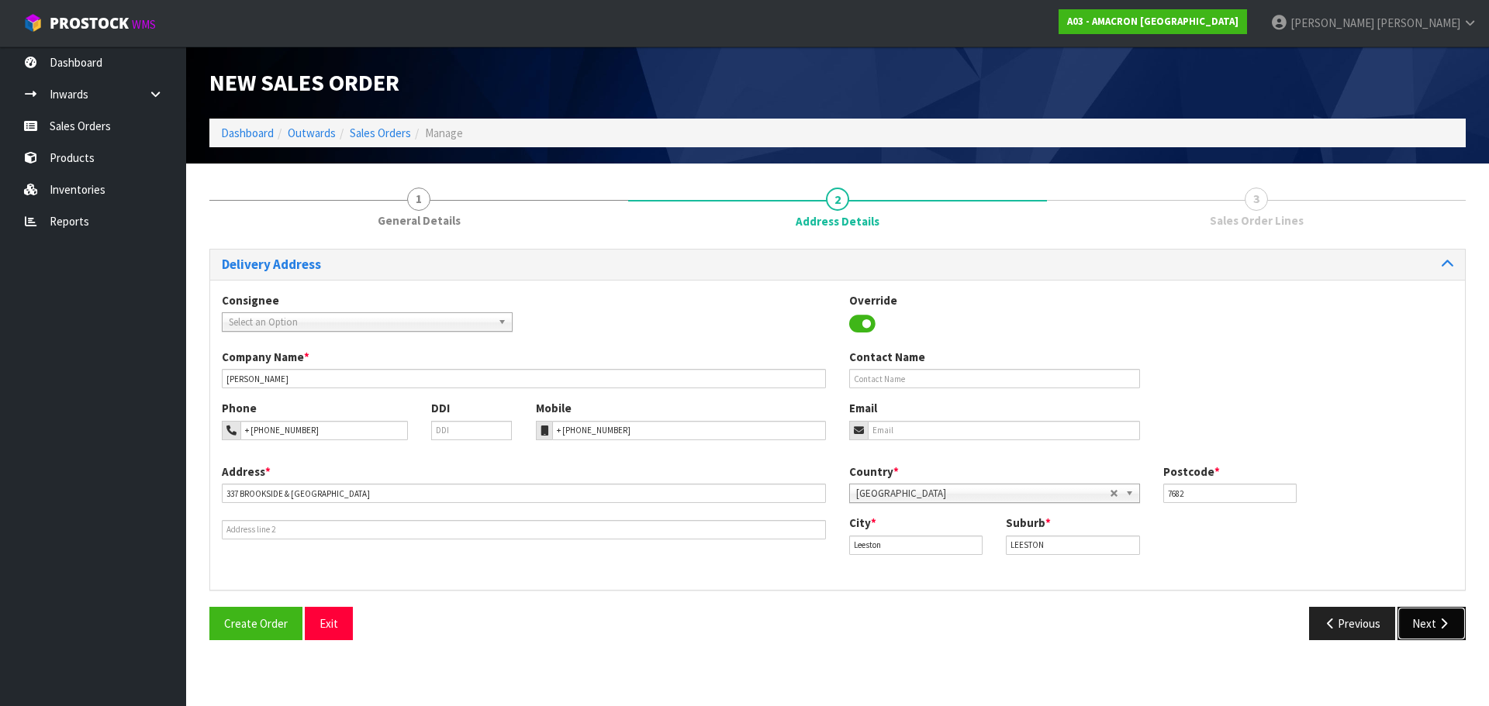
click at [1431, 616] on button "Next" at bounding box center [1431, 623] width 68 height 33
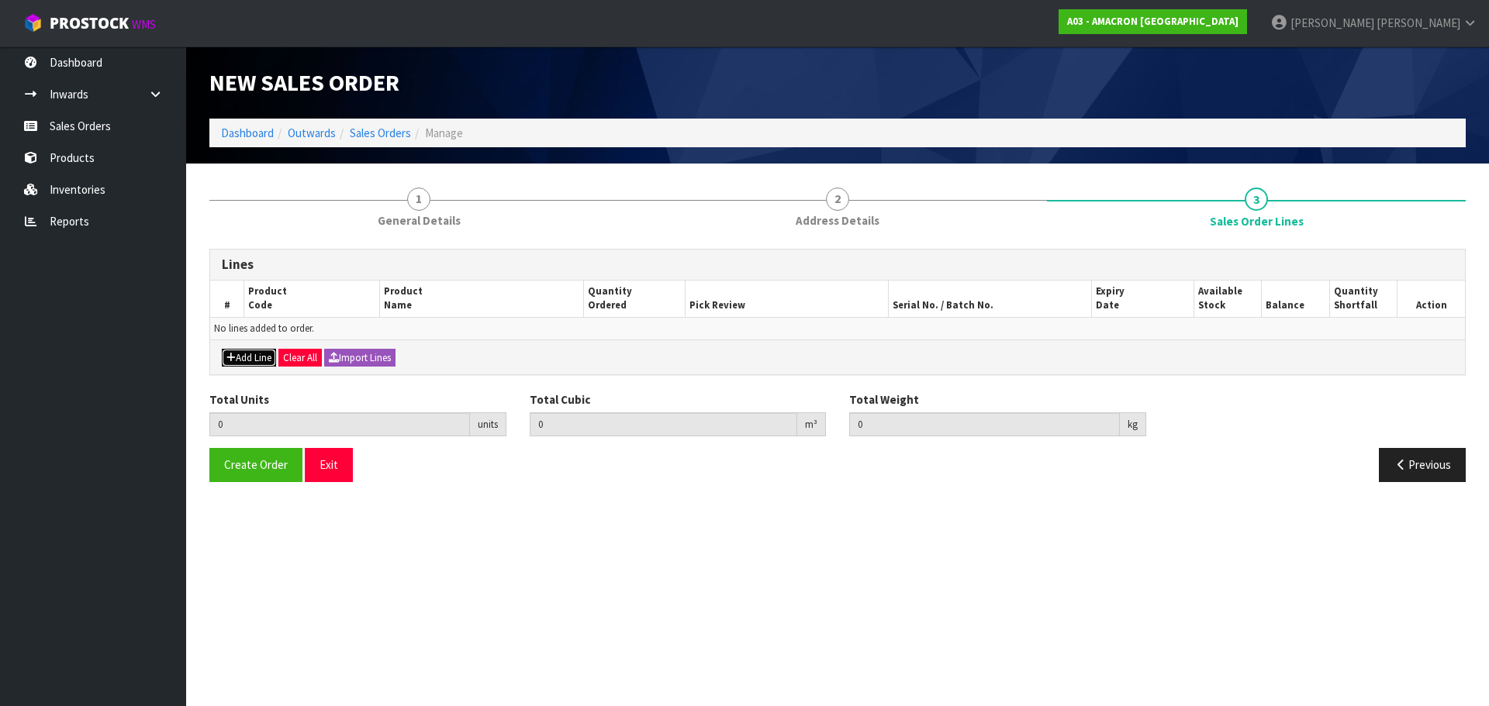
click at [257, 360] on button "Add Line" at bounding box center [249, 358] width 54 height 19
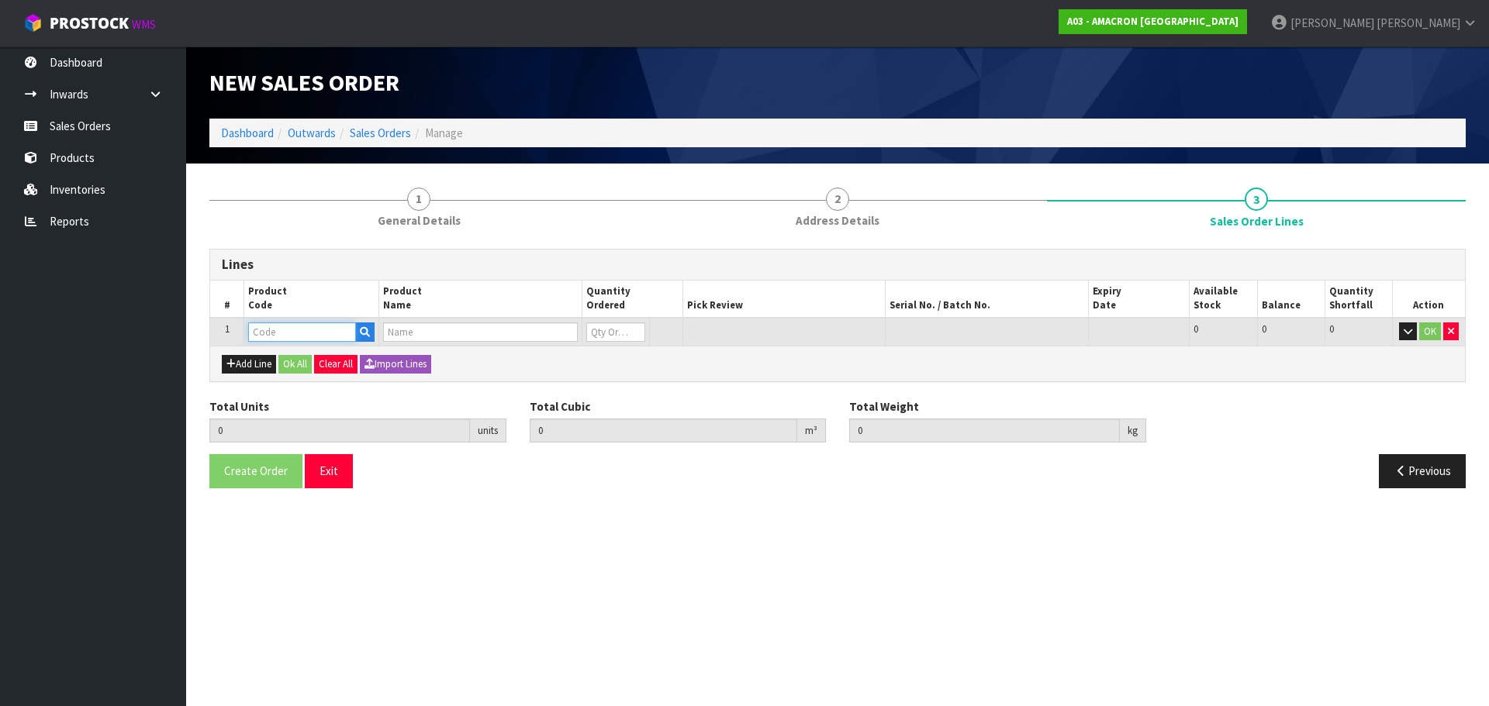
click at [278, 333] on input "text" at bounding box center [302, 332] width 108 height 19
type input "PVRS"
click at [306, 361] on link "PVRS 5" at bounding box center [310, 358] width 123 height 21
type input "PVRS5"
type input "0.000000"
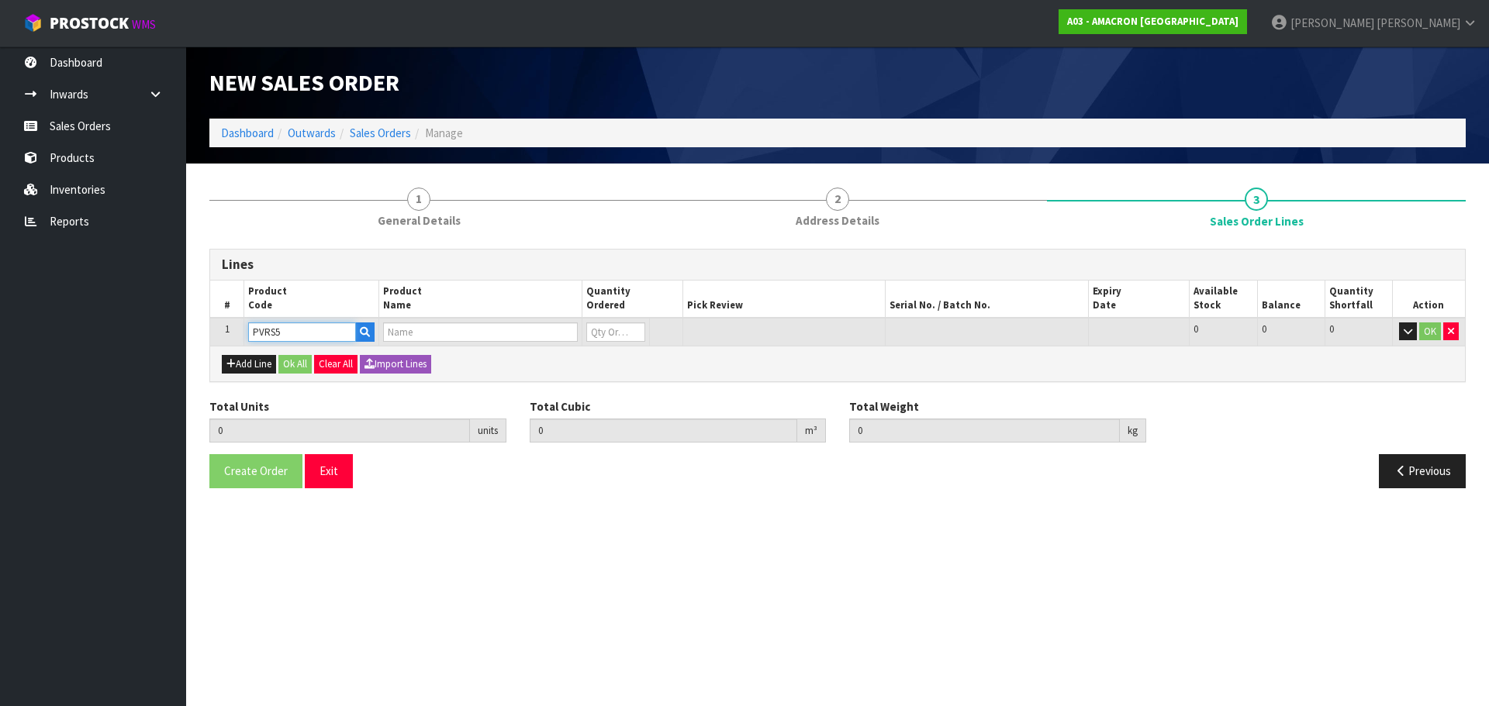
type input "0.000"
type input "PLUSVITAL RACING SYRUP 5L"
type input "0"
click at [616, 333] on input "0" at bounding box center [615, 332] width 59 height 19
type input "0"
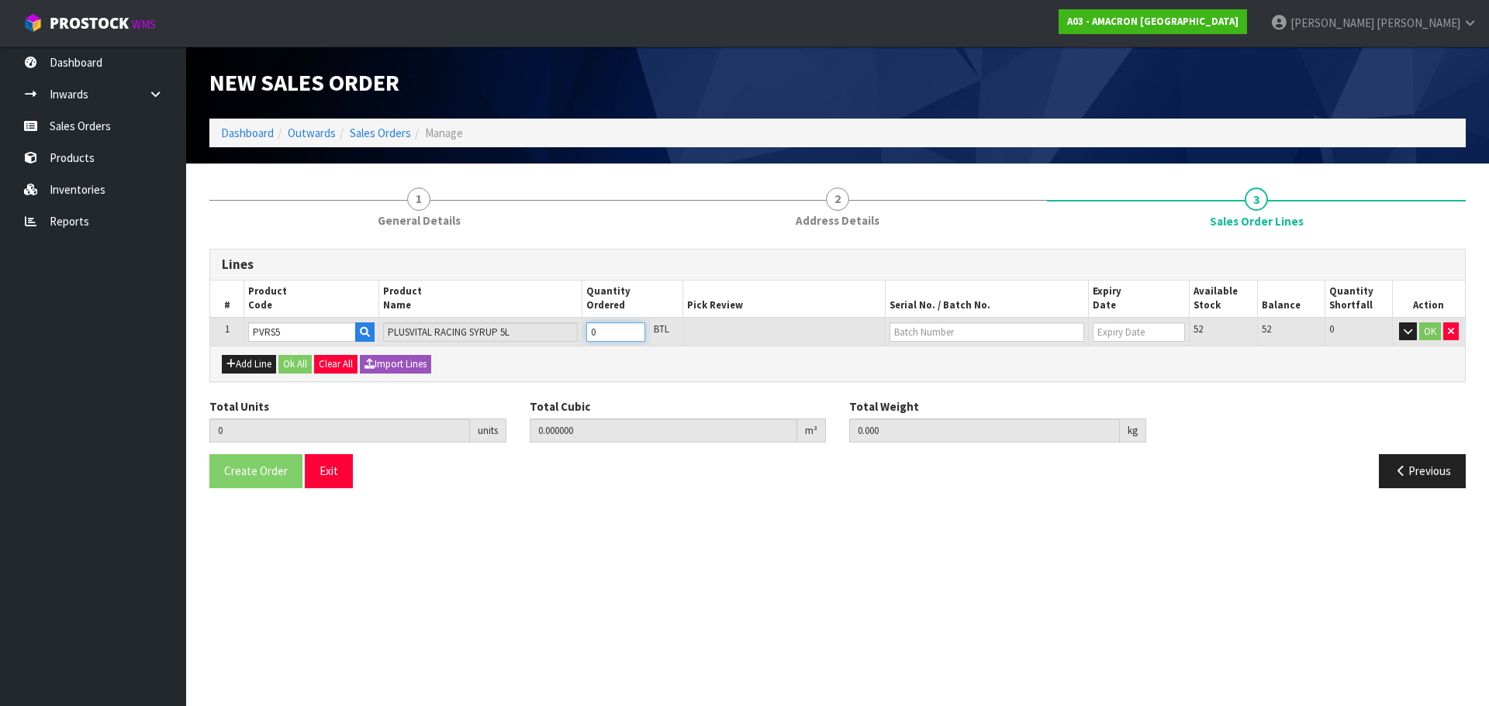
type input "0"
type input "1"
type input "0.00957"
type input "6.5"
type input "1"
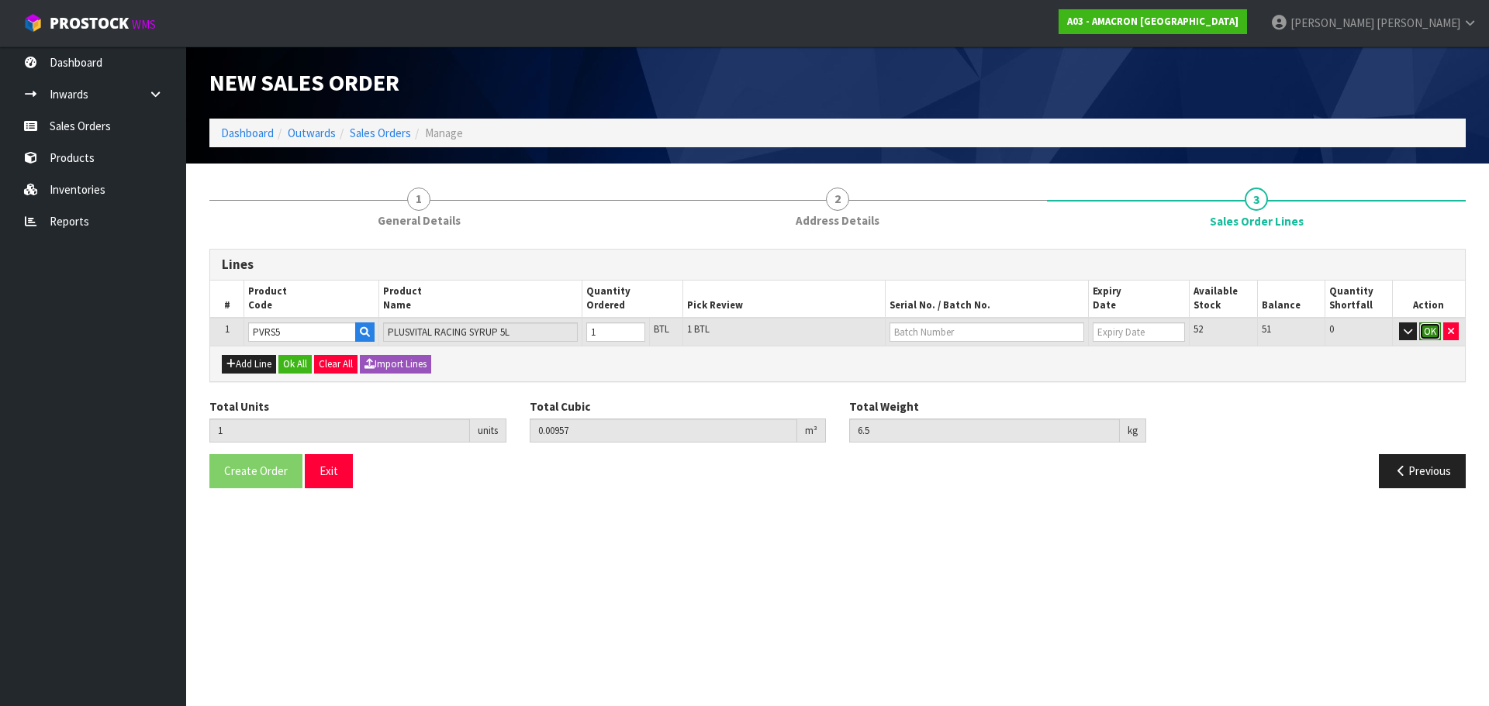
click at [1428, 340] on button "OK" at bounding box center [1430, 332] width 22 height 19
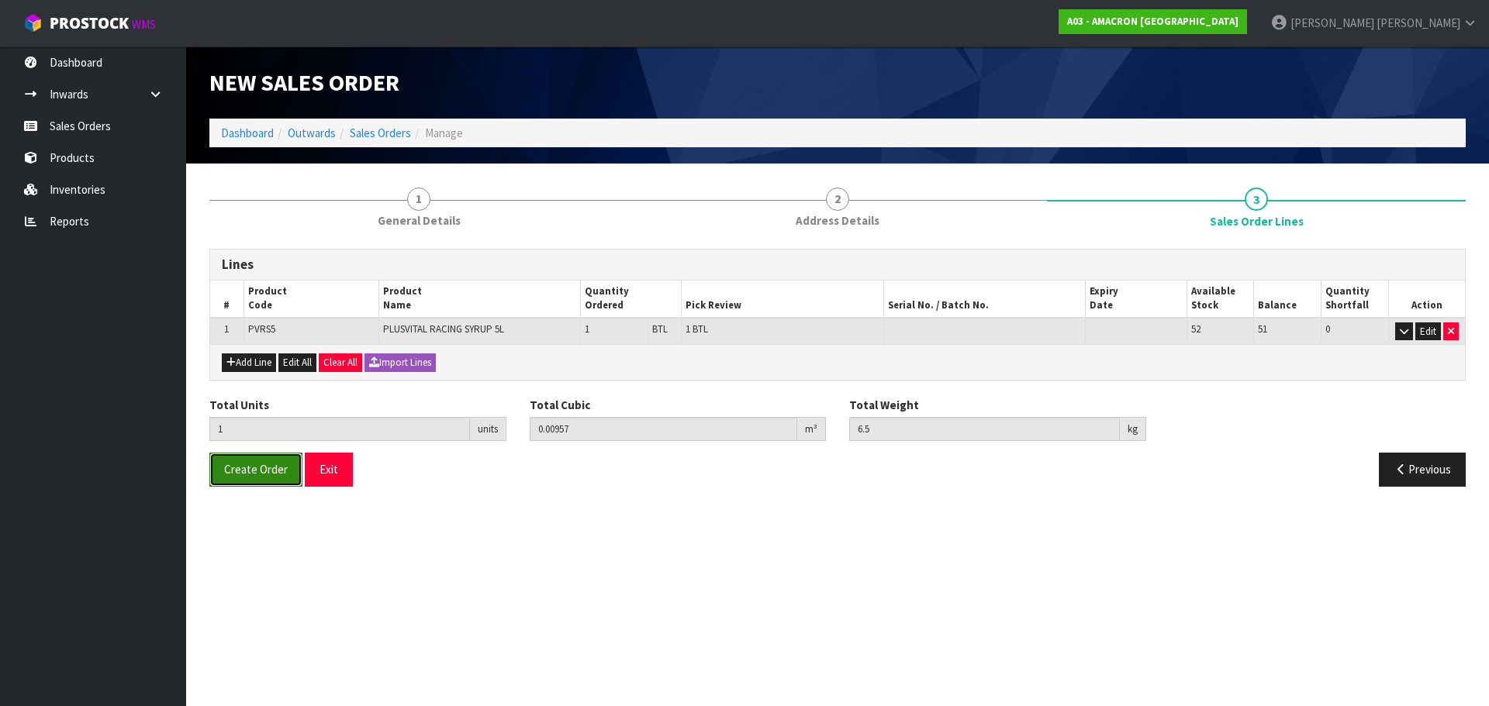
click at [246, 477] on span "Create Order" at bounding box center [256, 469] width 64 height 15
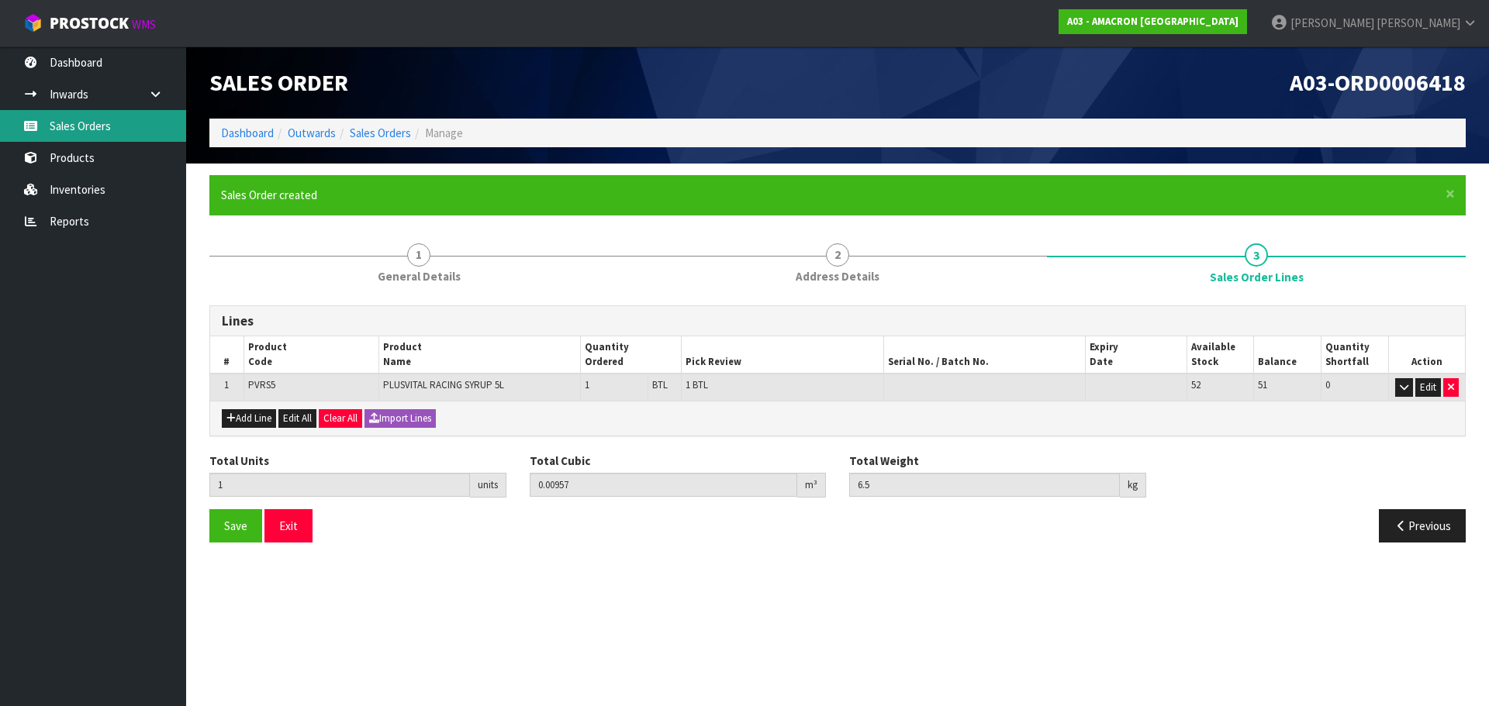
click at [74, 129] on link "Sales Orders" at bounding box center [93, 126] width 186 height 32
